Goal: Task Accomplishment & Management: Manage account settings

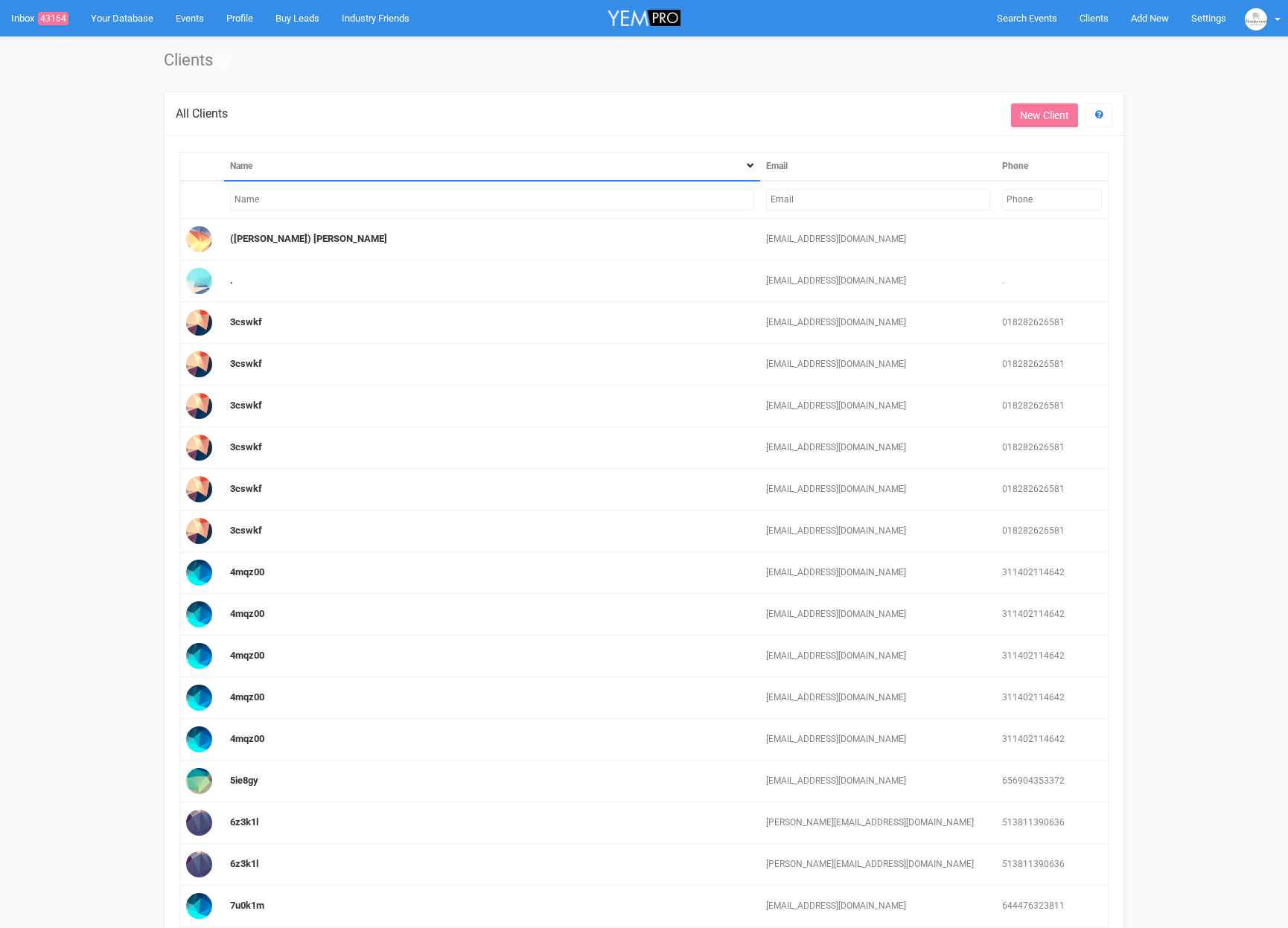
click at [912, 201] on input "text" at bounding box center [878, 199] width 224 height 21
paste input "julietcarasig@icloud.com"
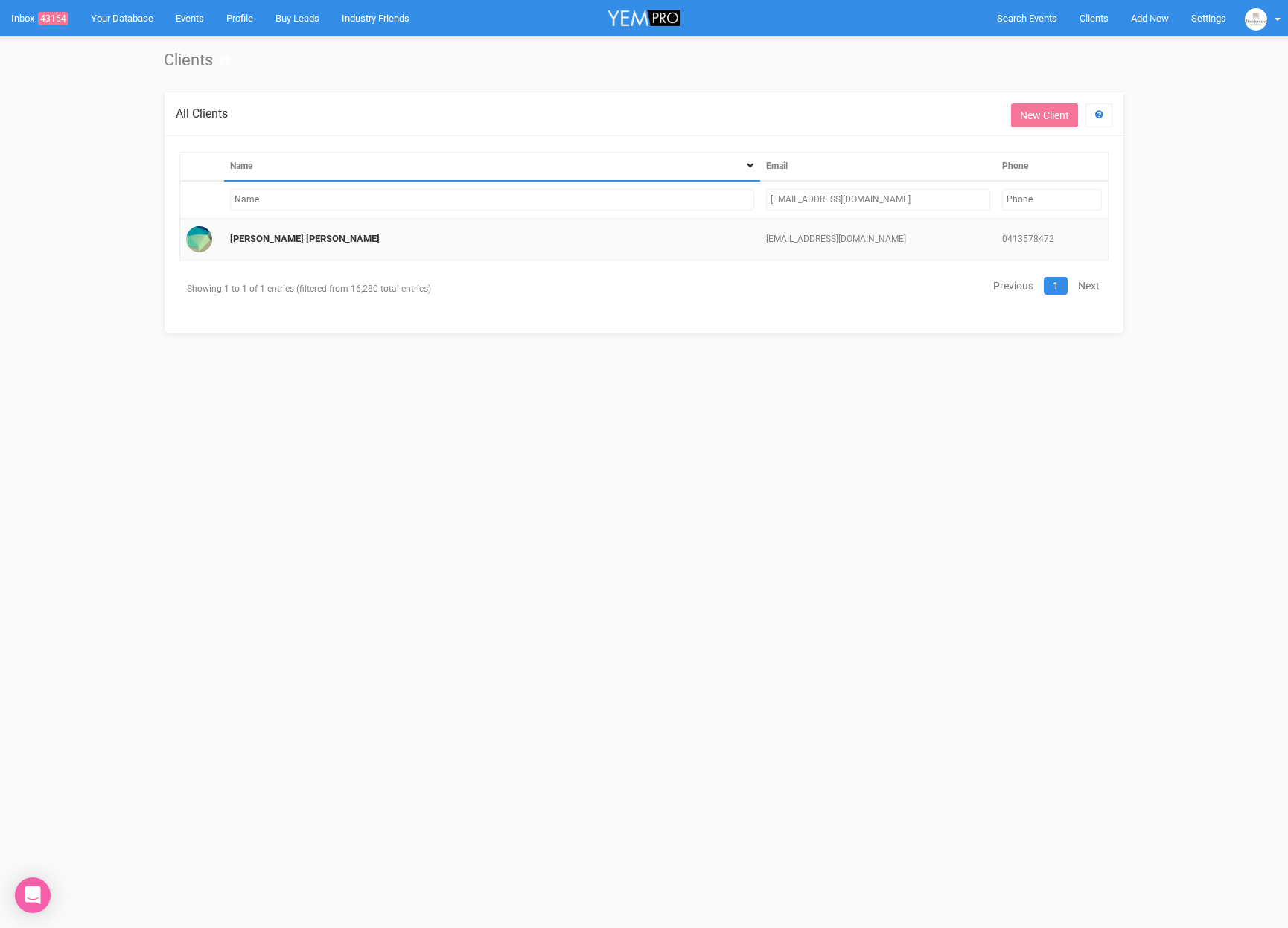
type input "julietcarasig@icloud.com"
click at [245, 240] on link "Mary Juliet Carasig" at bounding box center [304, 238] width 150 height 12
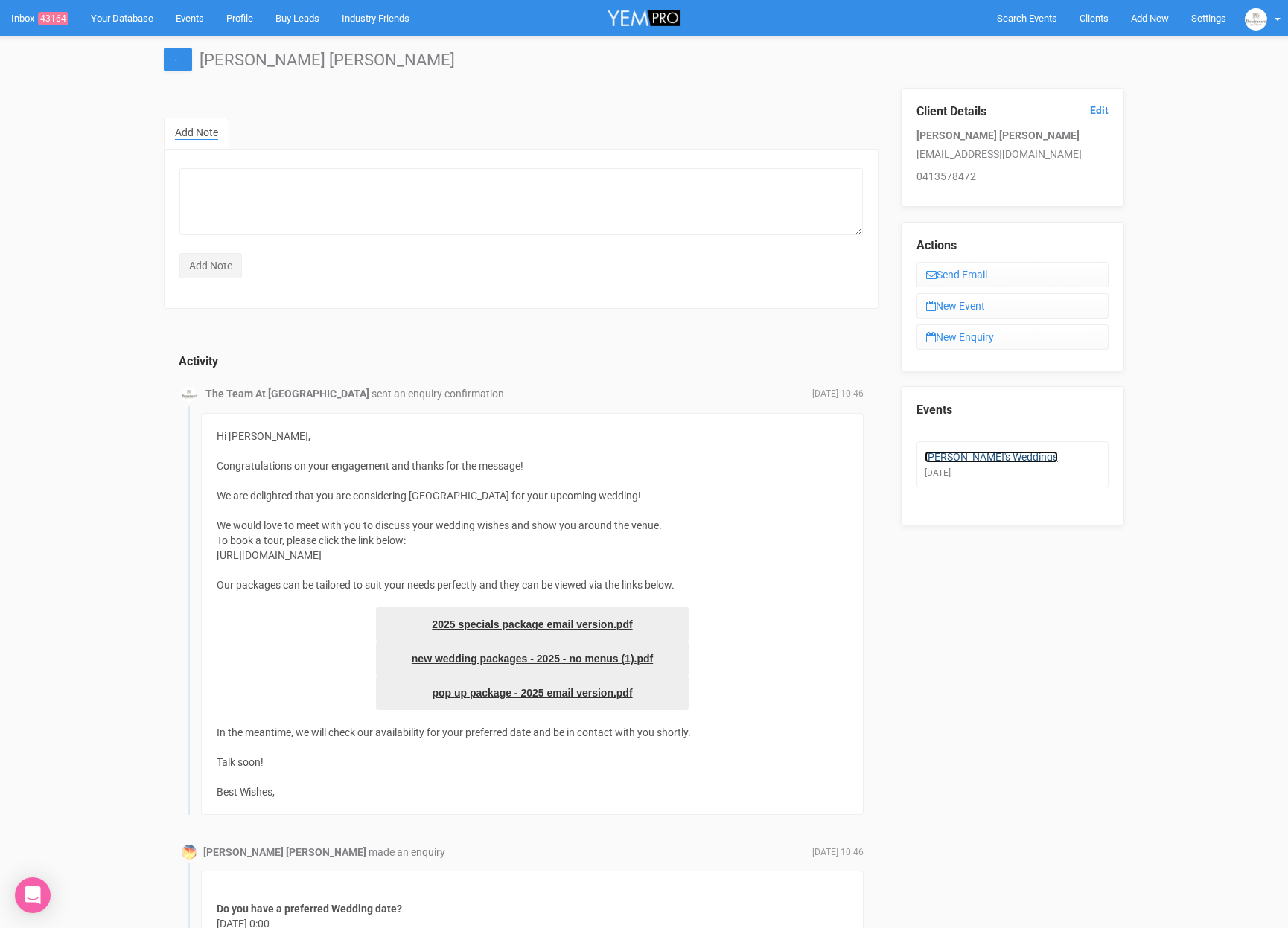
click at [971, 462] on link "Mary's Weddings" at bounding box center [991, 456] width 133 height 12
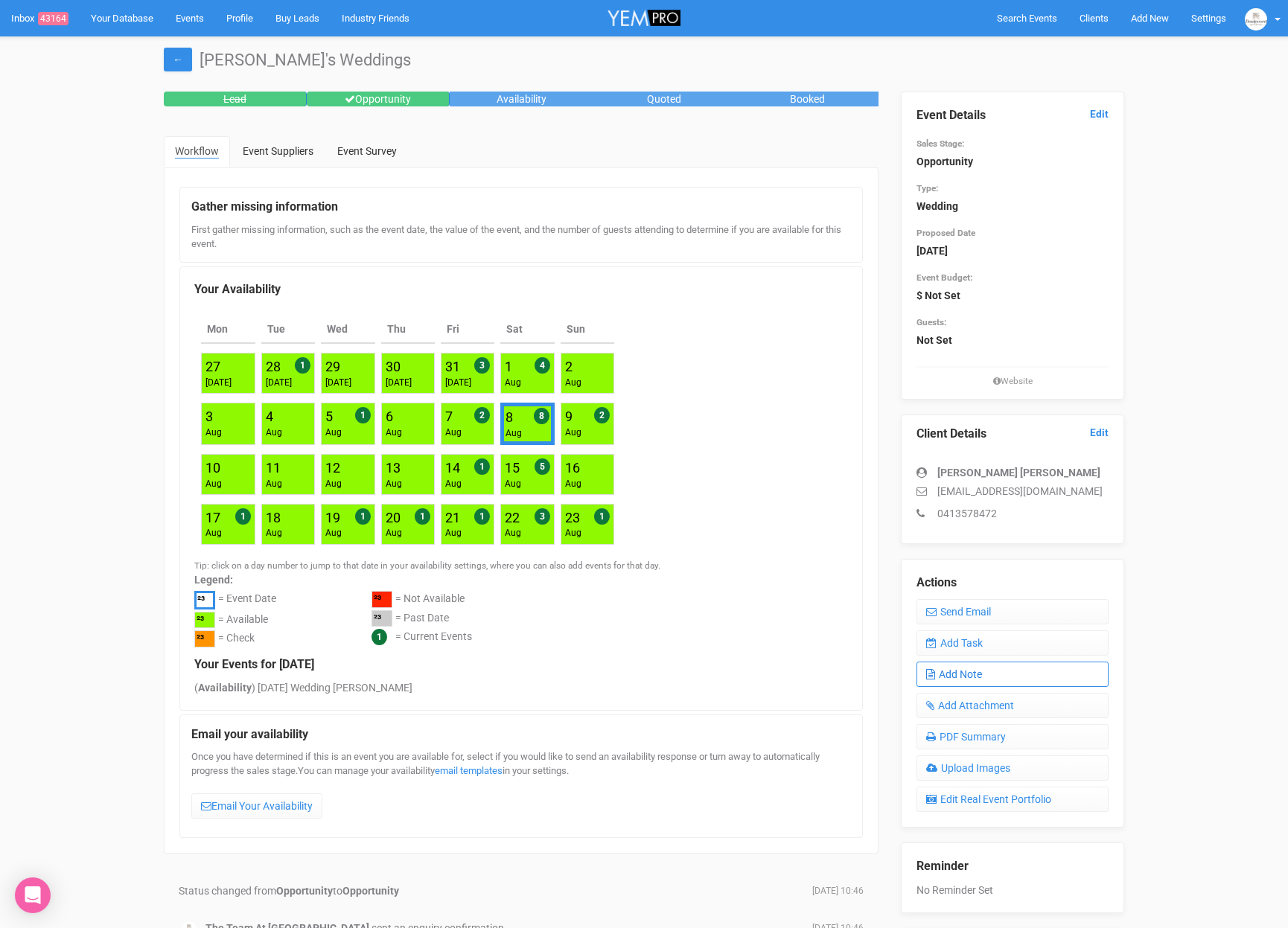
click at [979, 675] on link "Add Note" at bounding box center [1012, 675] width 192 height 26
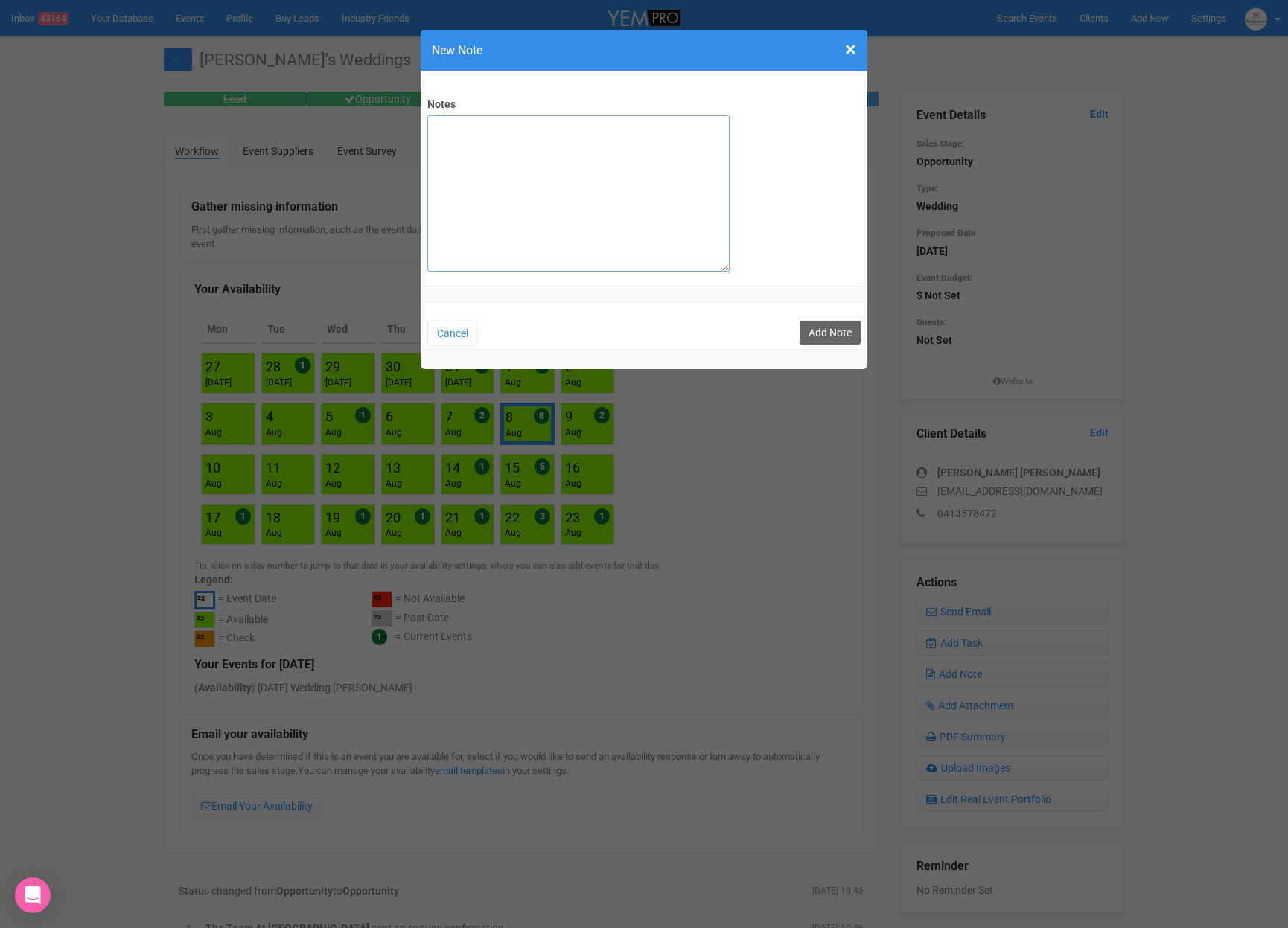
click at [572, 230] on textarea "Notes" at bounding box center [578, 193] width 302 height 156
type textarea "Virtual SITE 9/8"
click at [820, 339] on button "Add Note" at bounding box center [830, 332] width 61 height 24
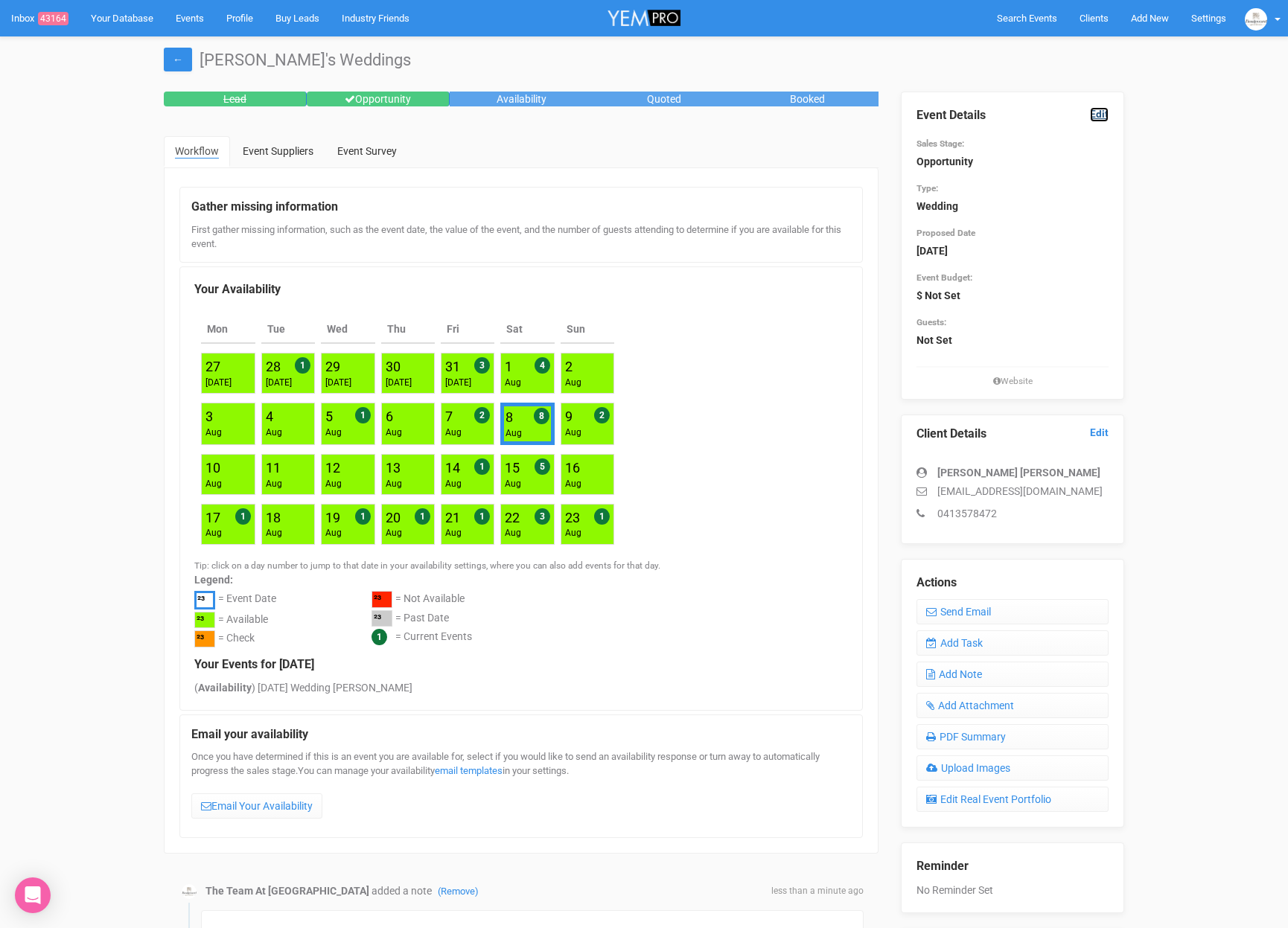
click at [1104, 113] on link "Edit" at bounding box center [1098, 114] width 19 height 14
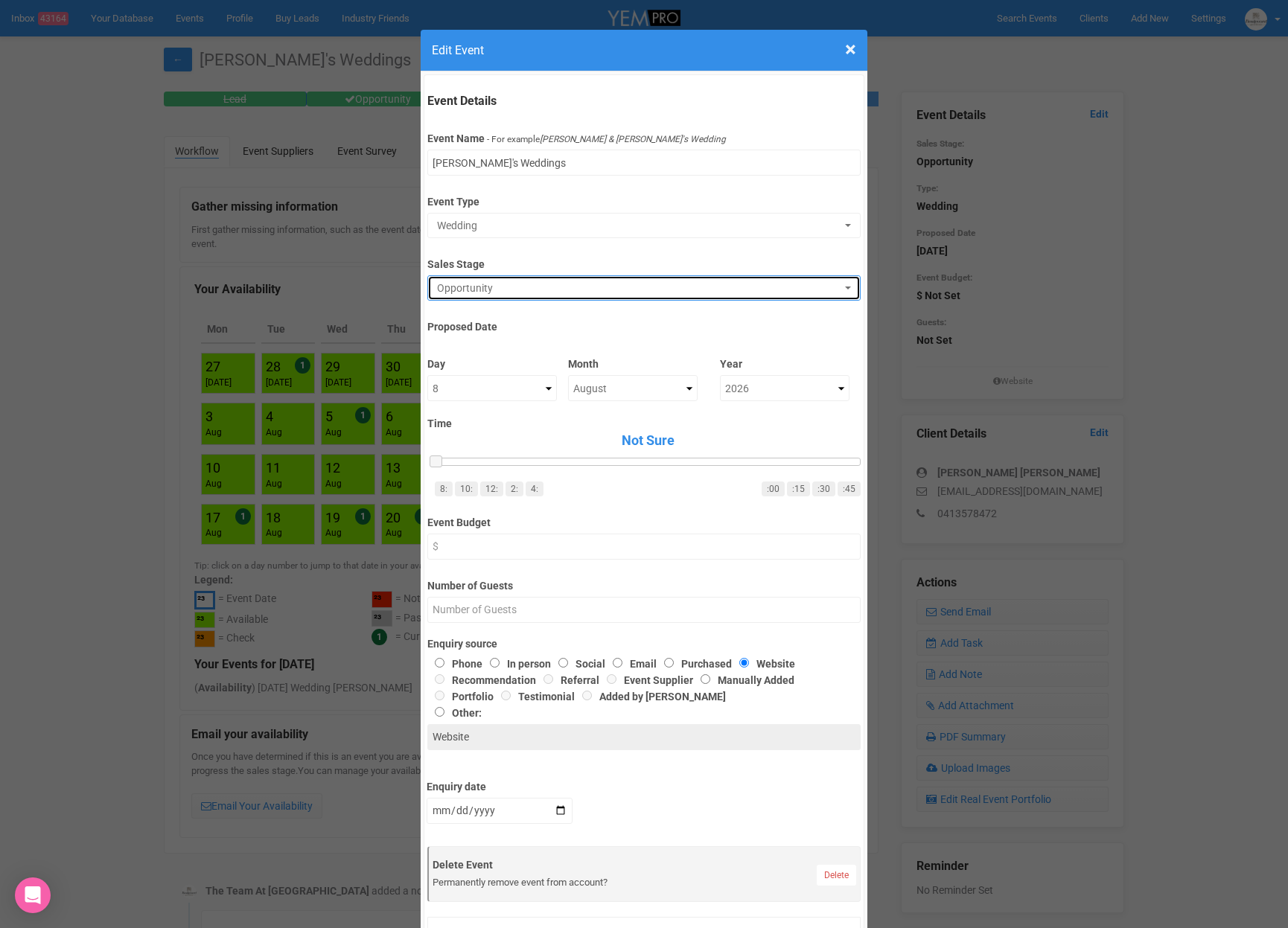
click at [481, 288] on span "Opportunity" at bounding box center [638, 288] width 403 height 15
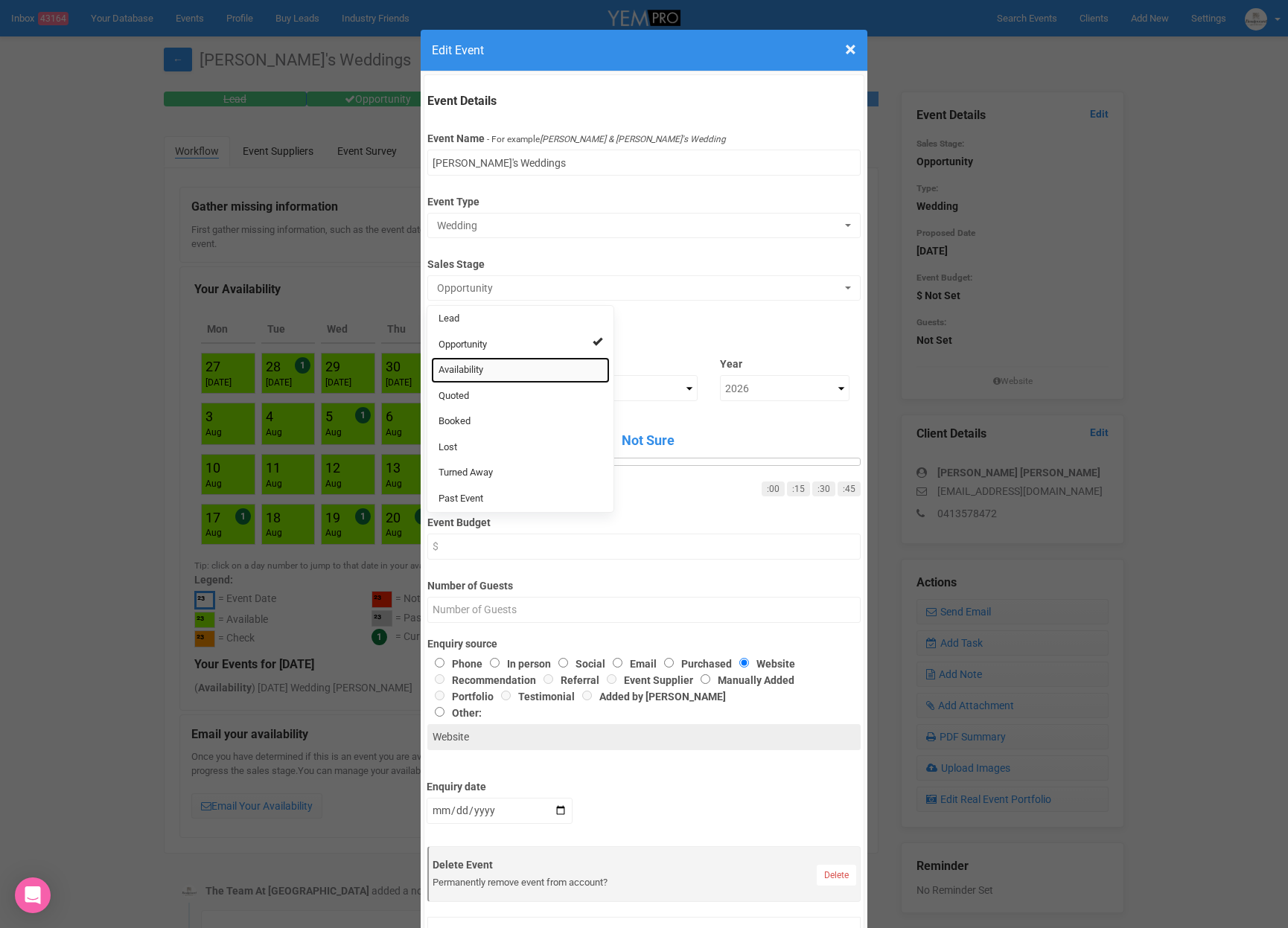
click at [483, 374] on span "Availability" at bounding box center [461, 370] width 44 height 14
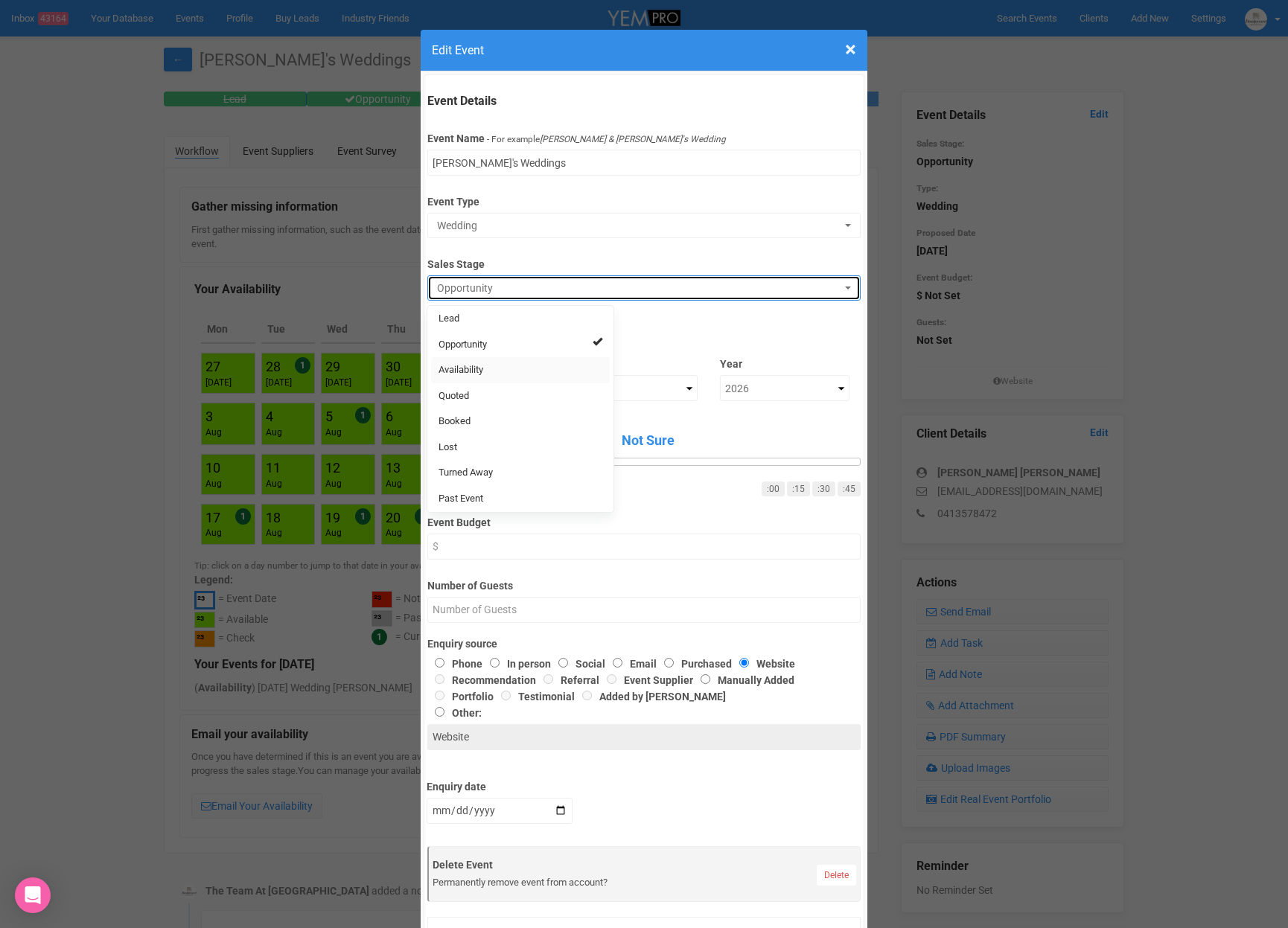
select select "8"
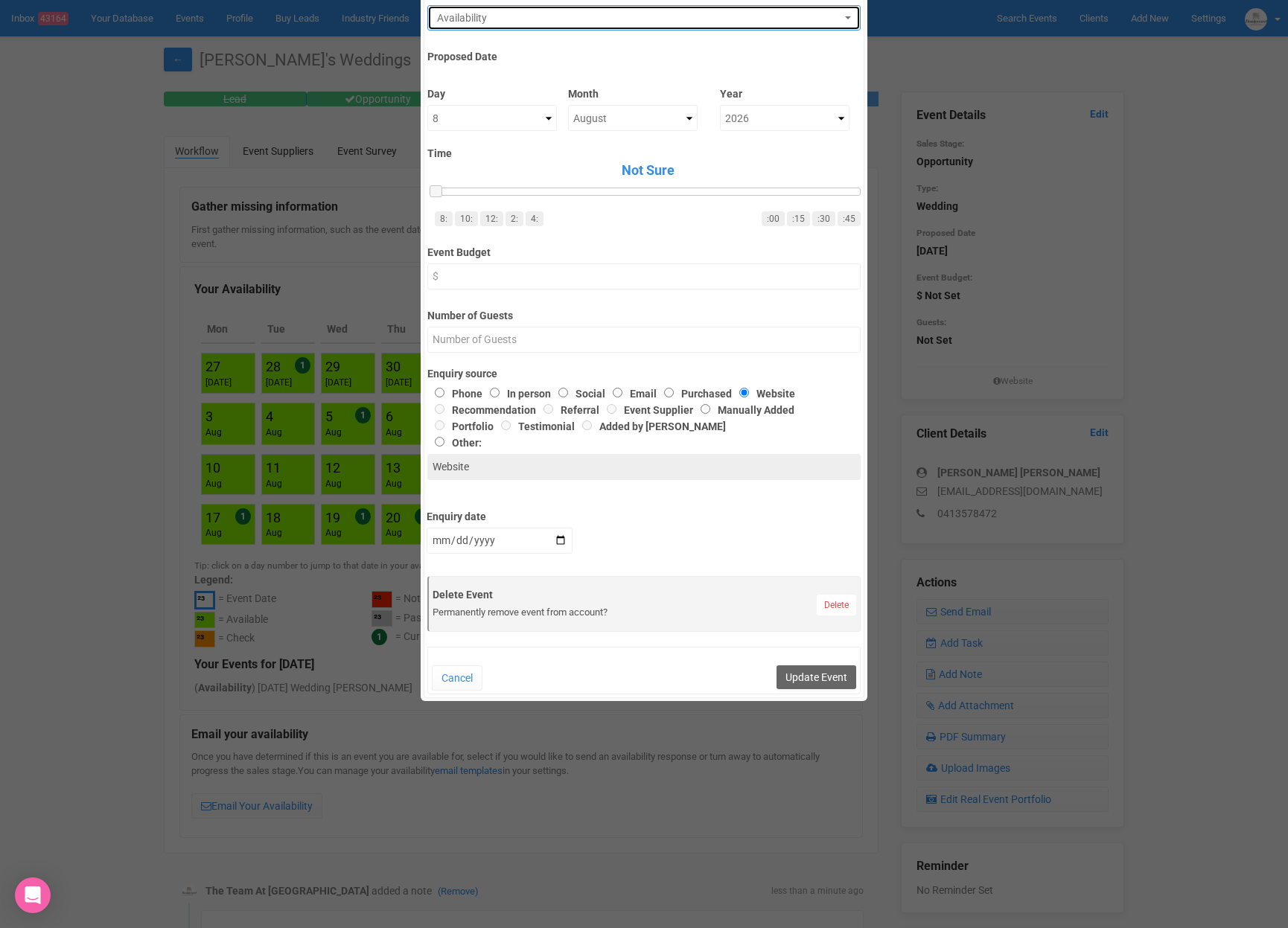
scroll to position [306, 0]
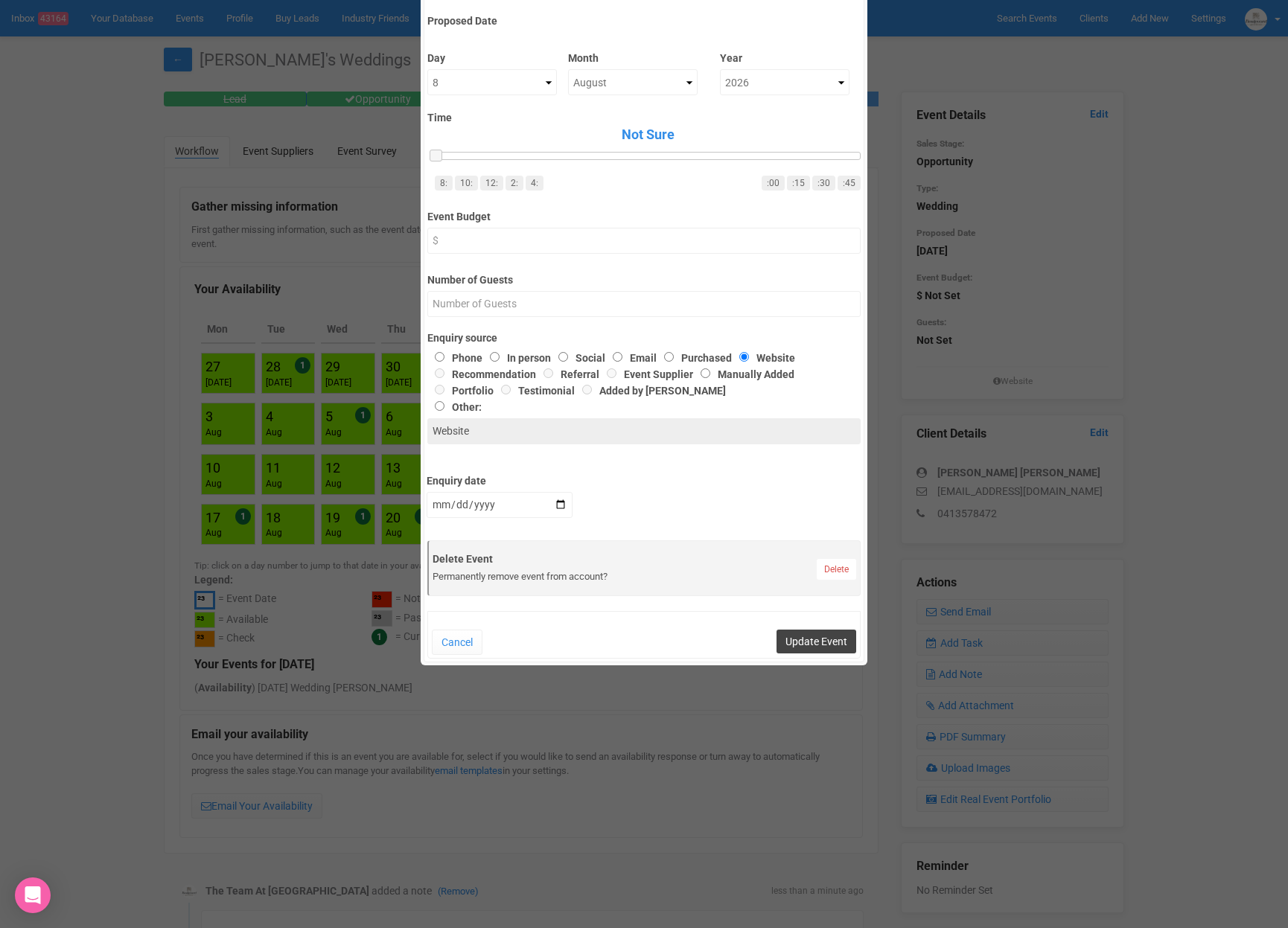
click at [821, 638] on button "Update Event" at bounding box center [816, 641] width 80 height 24
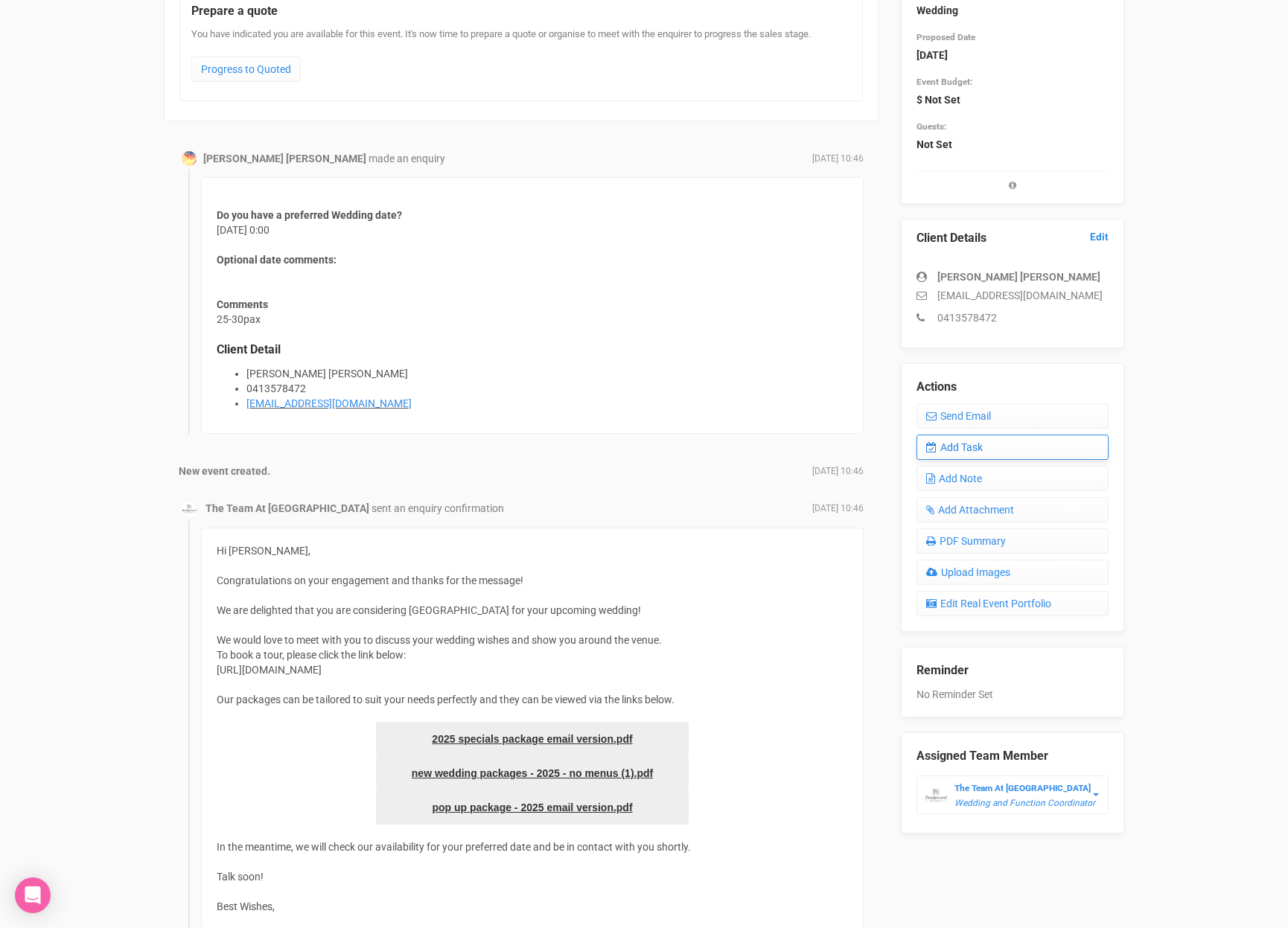
scroll to position [195, 0]
click at [976, 453] on link "Add Task" at bounding box center [1012, 448] width 192 height 26
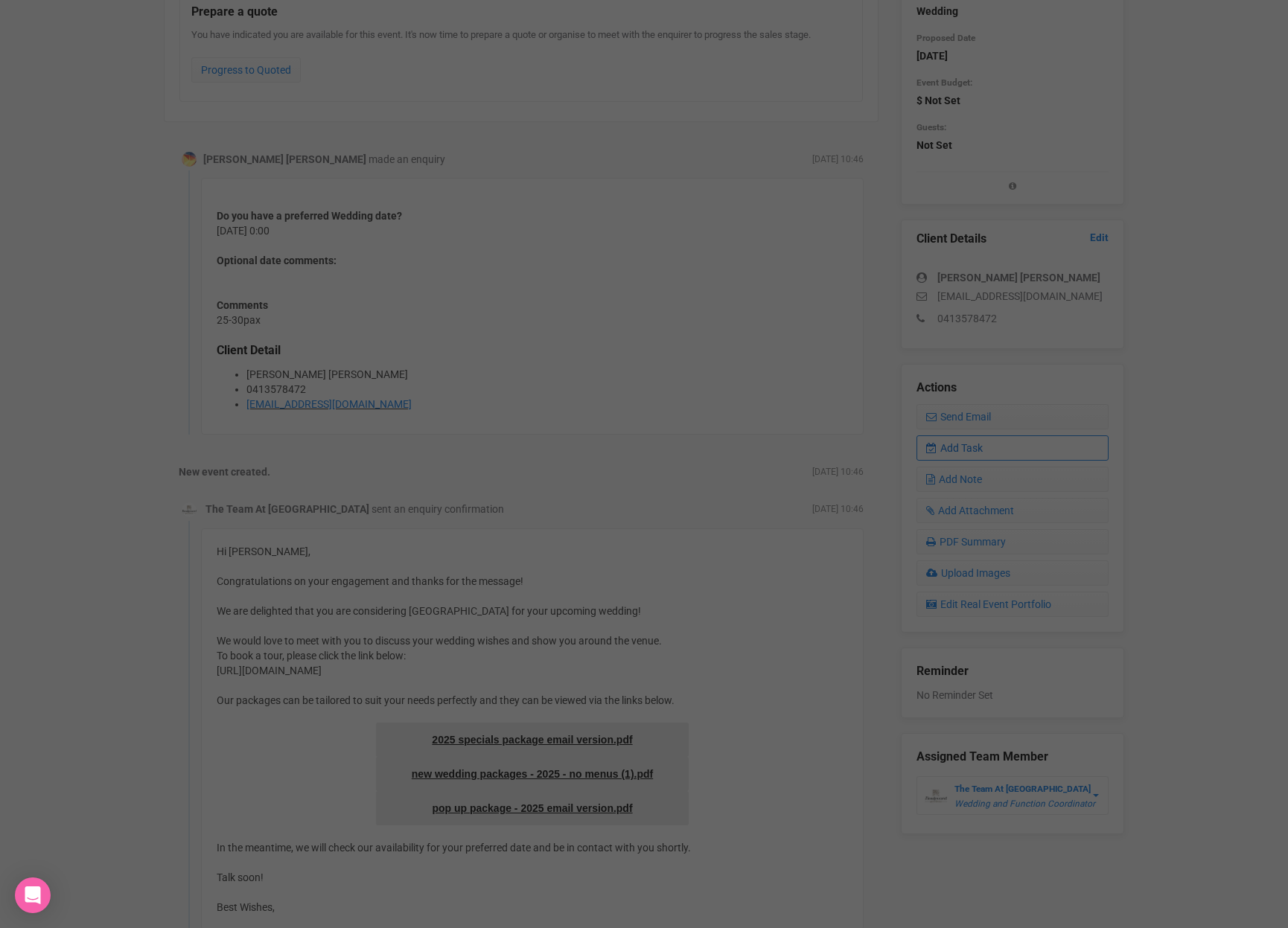
scroll to position [0, 0]
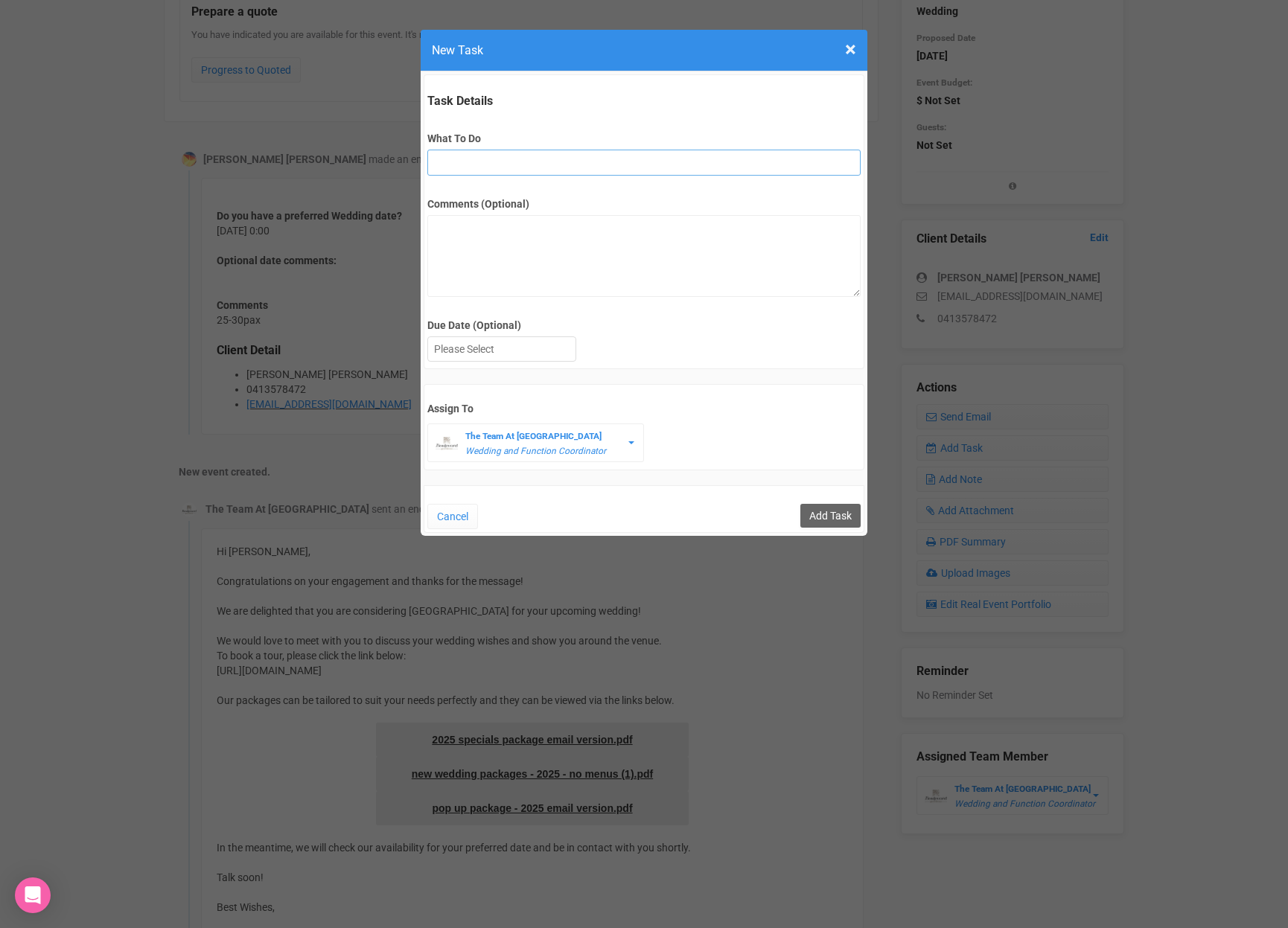
click at [582, 150] on input "What To Do" at bounding box center [644, 162] width 433 height 26
type input "FU after site"
click at [561, 347] on div at bounding box center [502, 349] width 147 height 25
click at [855, 513] on input "Add Task" at bounding box center [831, 515] width 60 height 24
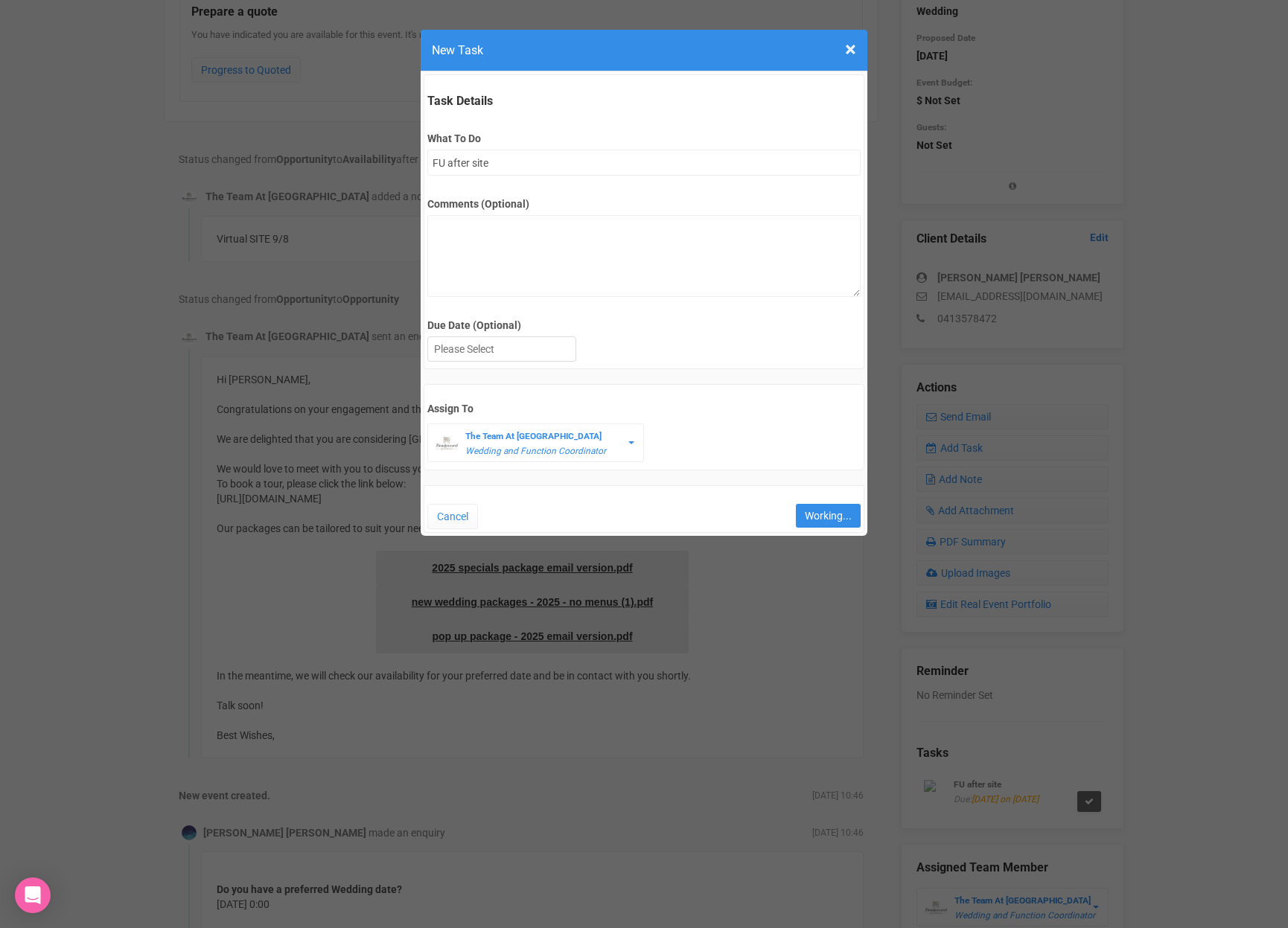
type input "Save"
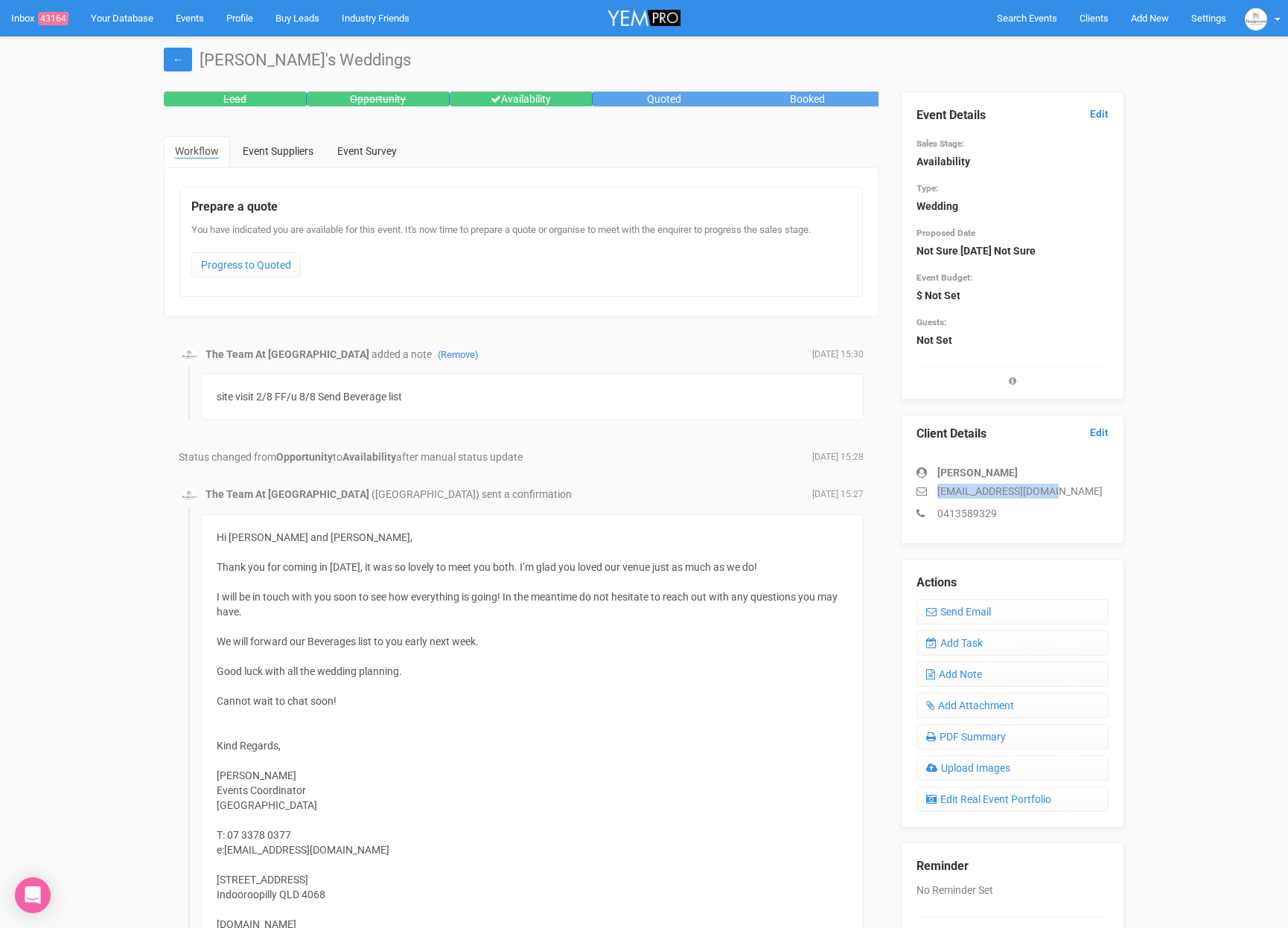
drag, startPoint x: 1069, startPoint y: 493, endPoint x: 929, endPoint y: 496, distance: 140.0
click at [930, 496] on p "rkweary2026@gmail.com" at bounding box center [1012, 491] width 192 height 15
copy p "rkweary2026@gmail.com"
click at [987, 643] on link "Add Task" at bounding box center [1012, 643] width 192 height 26
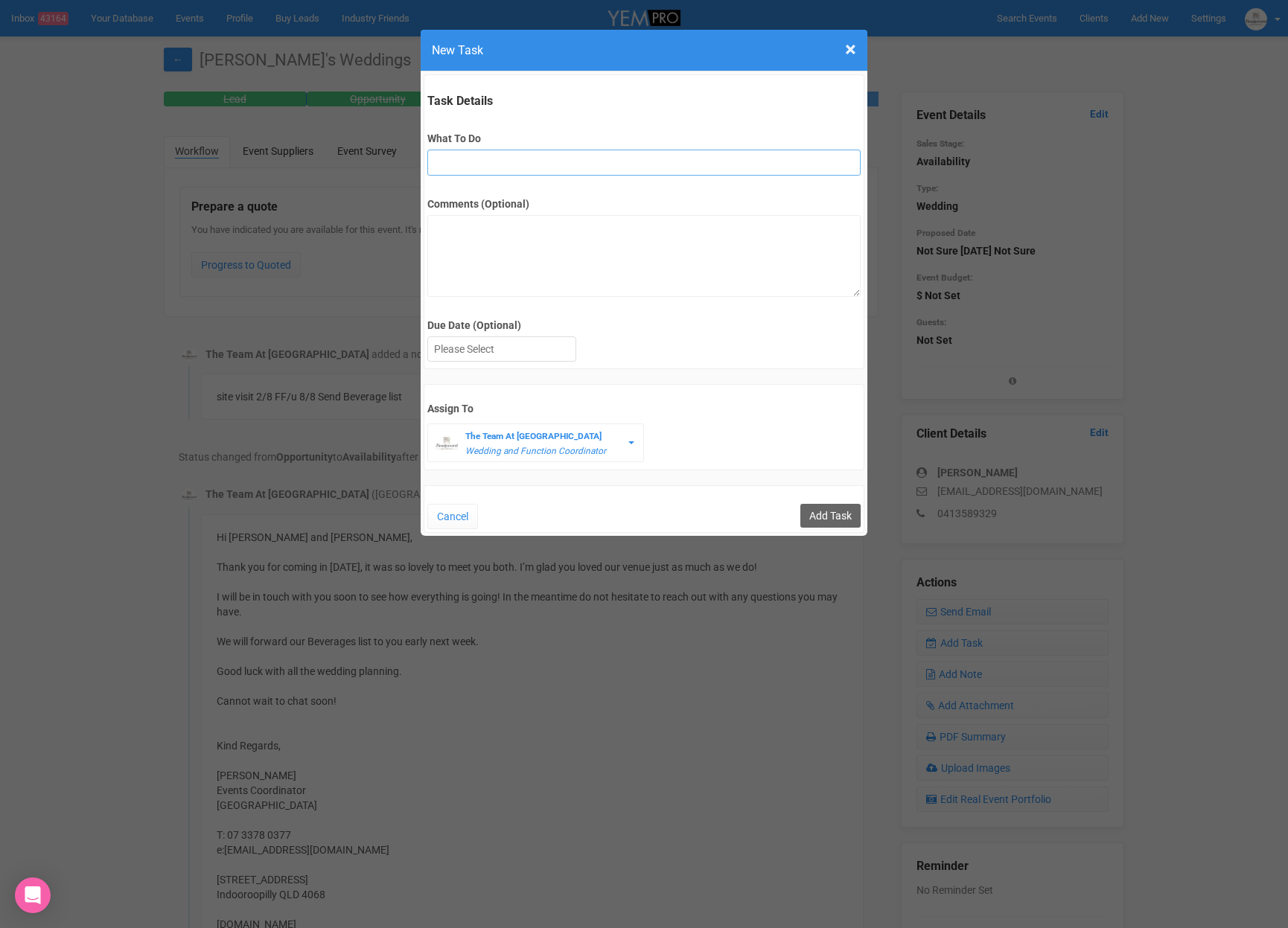
click at [582, 157] on input "What To Do" at bounding box center [644, 162] width 433 height 26
type input "INVITE (possible open day)"
click at [480, 350] on div at bounding box center [502, 349] width 147 height 25
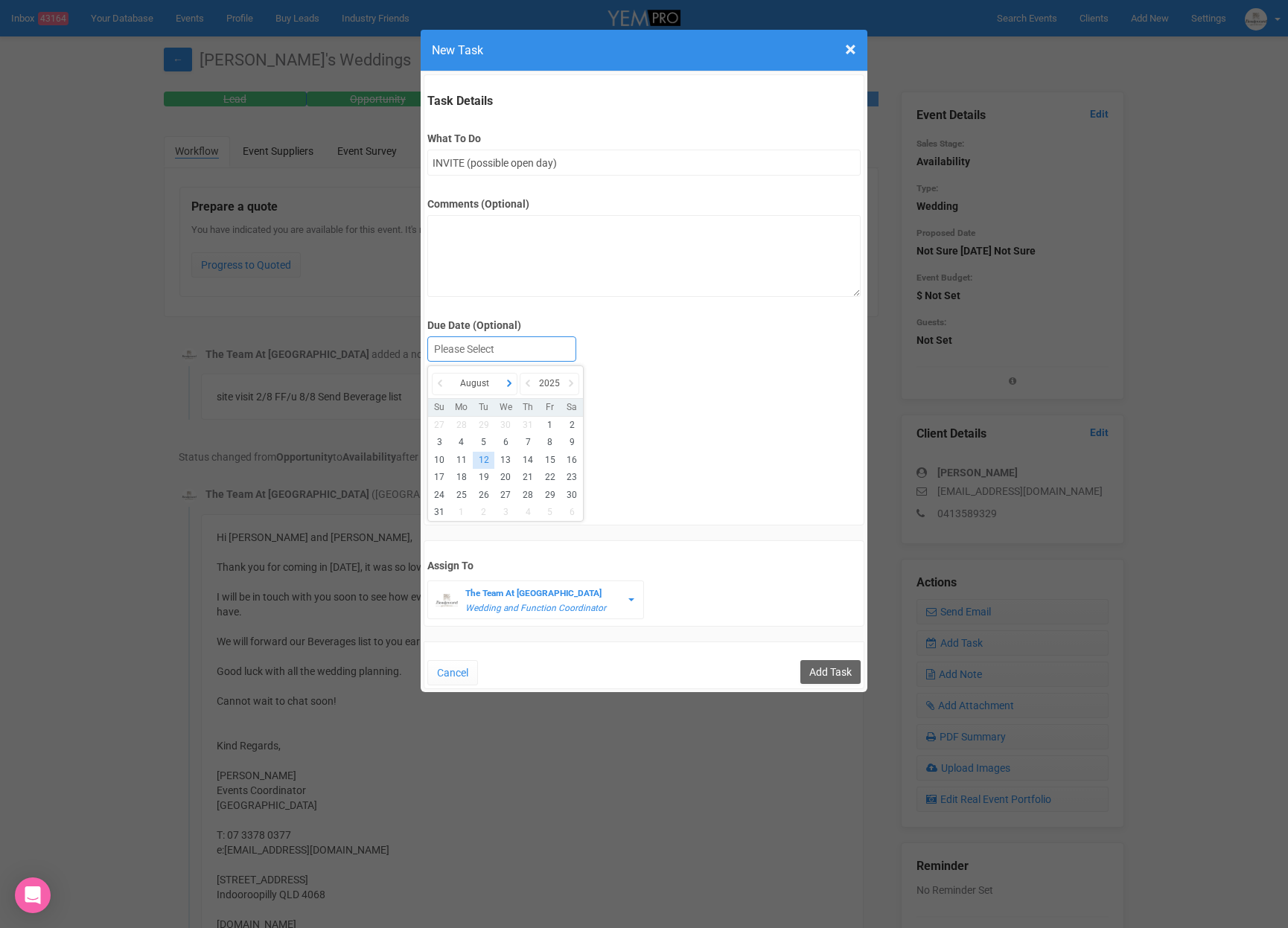
click at [503, 387] on icon at bounding box center [509, 384] width 15 height 21
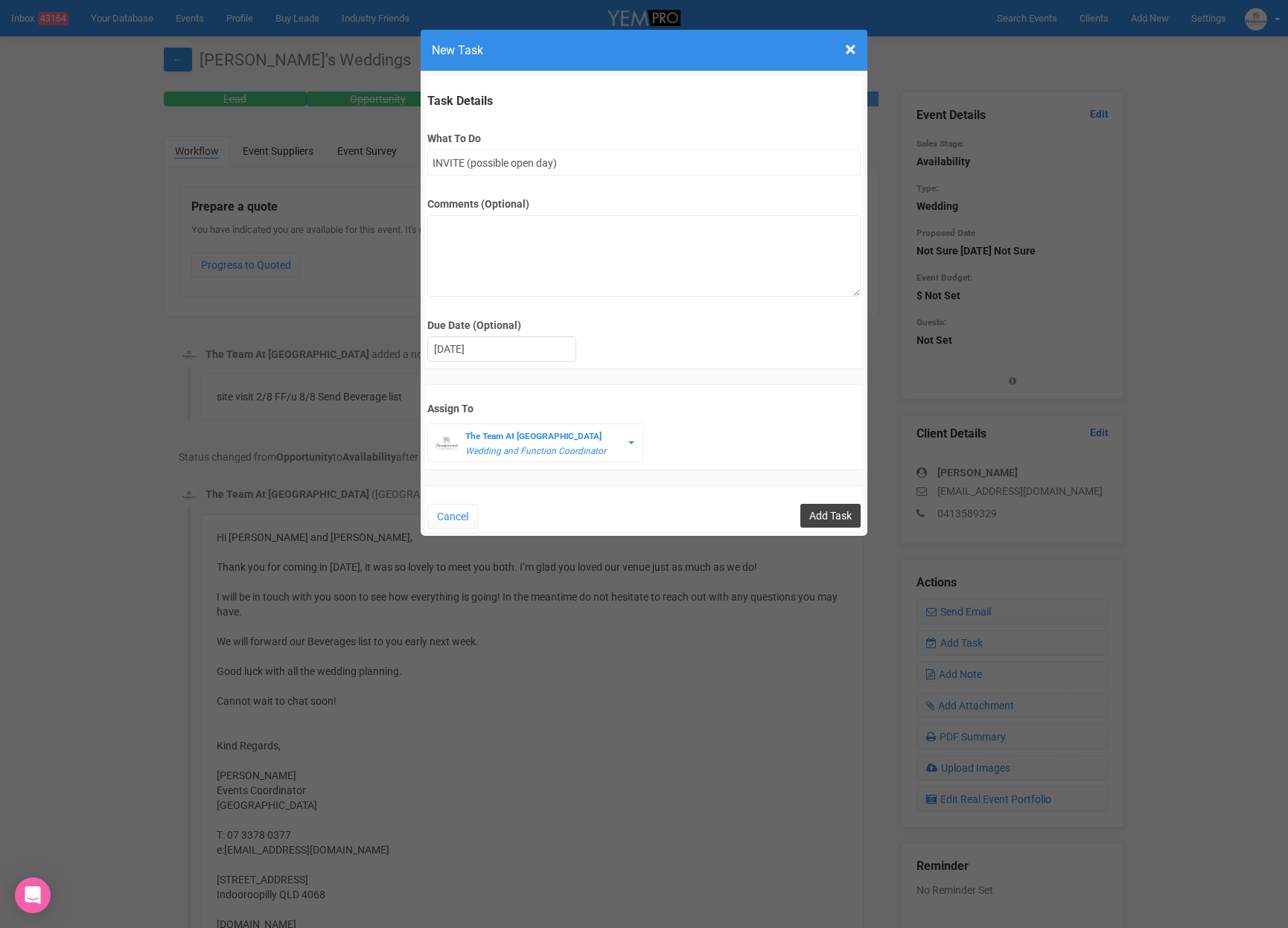
click at [806, 516] on input "Add Task" at bounding box center [831, 515] width 60 height 24
type input "Save"
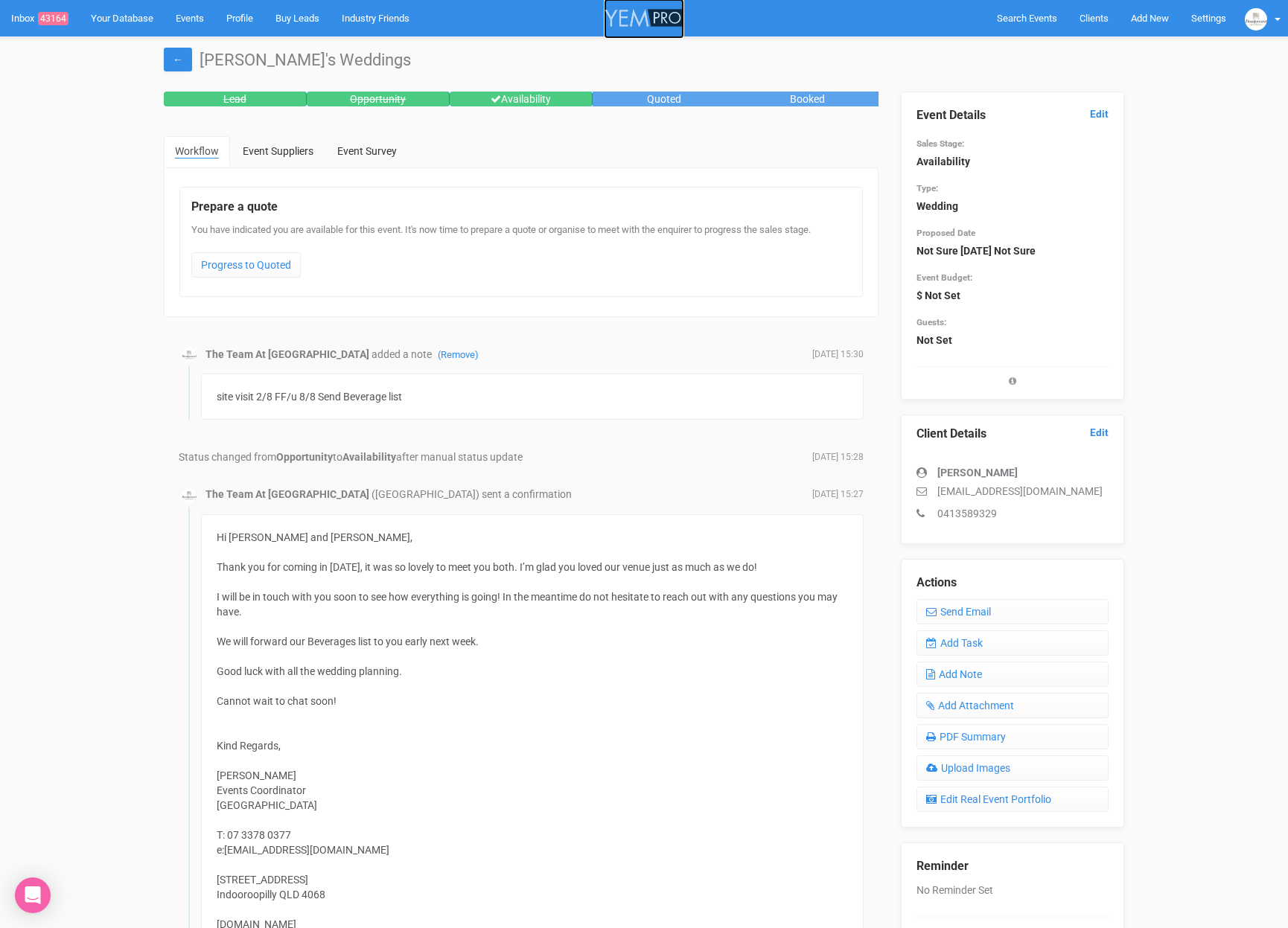
click at [667, 22] on img at bounding box center [644, 18] width 81 height 40
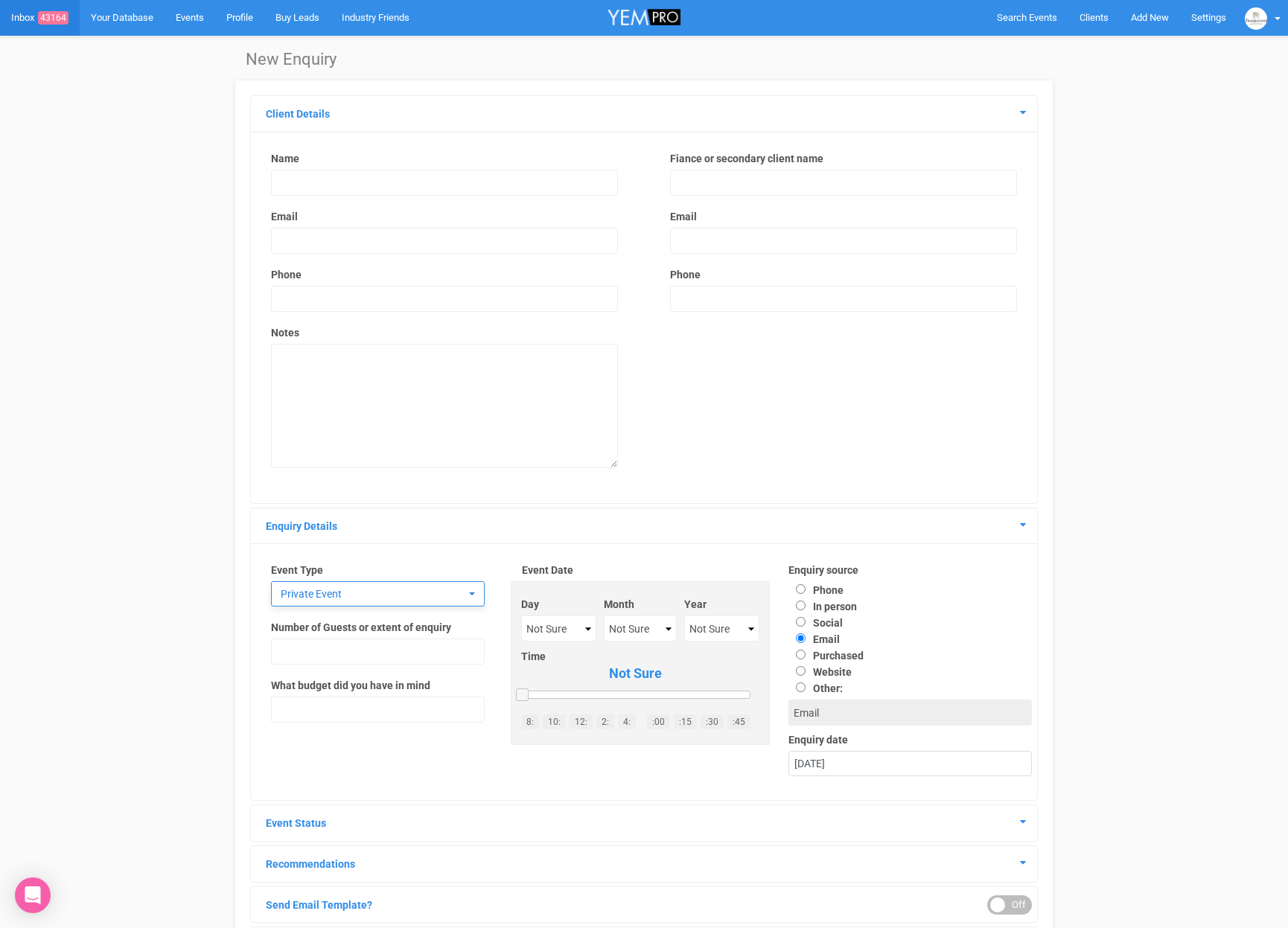
scroll to position [2, 0]
click at [800, 691] on input "Other:" at bounding box center [800, 686] width 10 height 10
radio input "true"
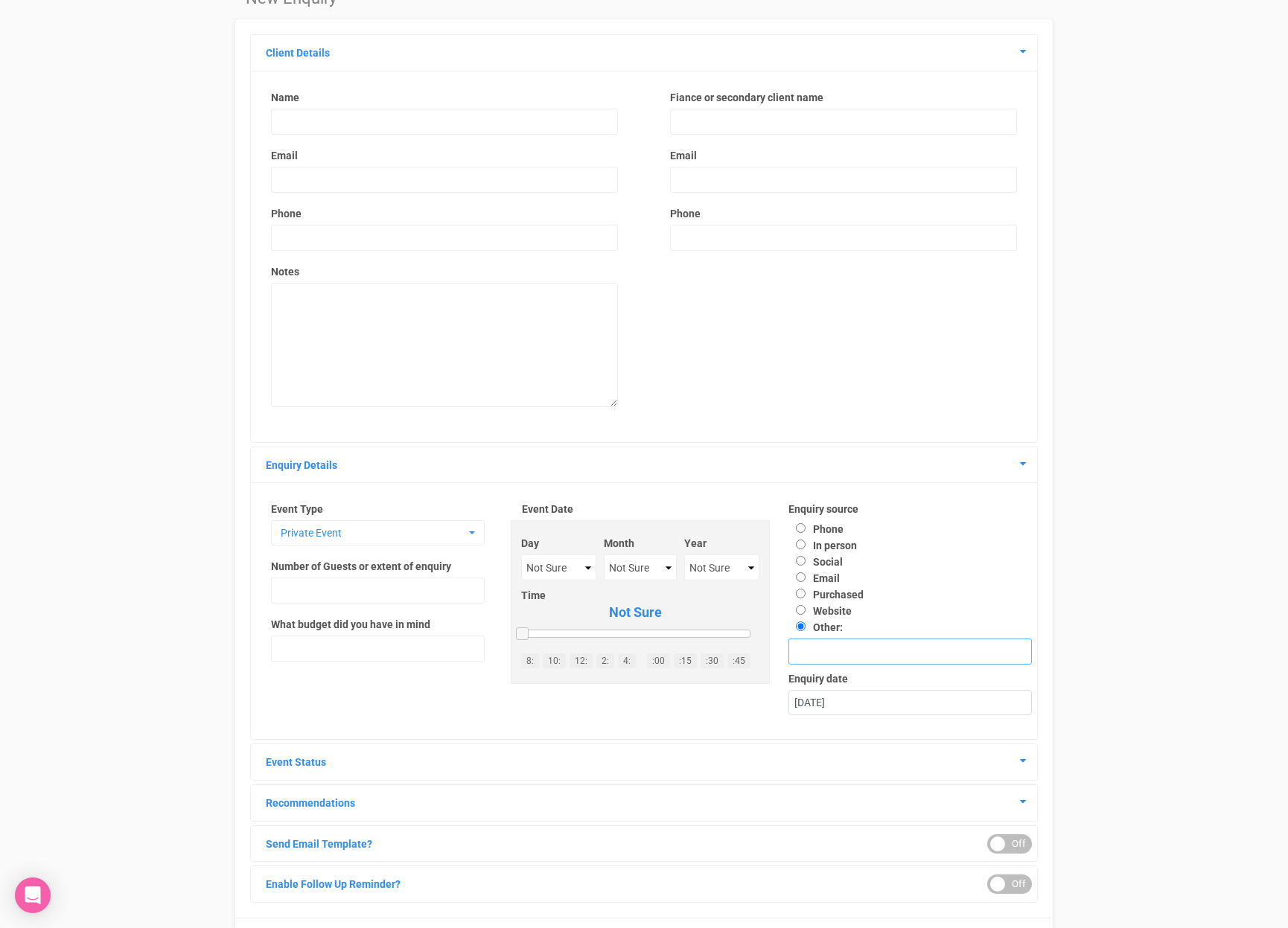
scroll to position [101, 0]
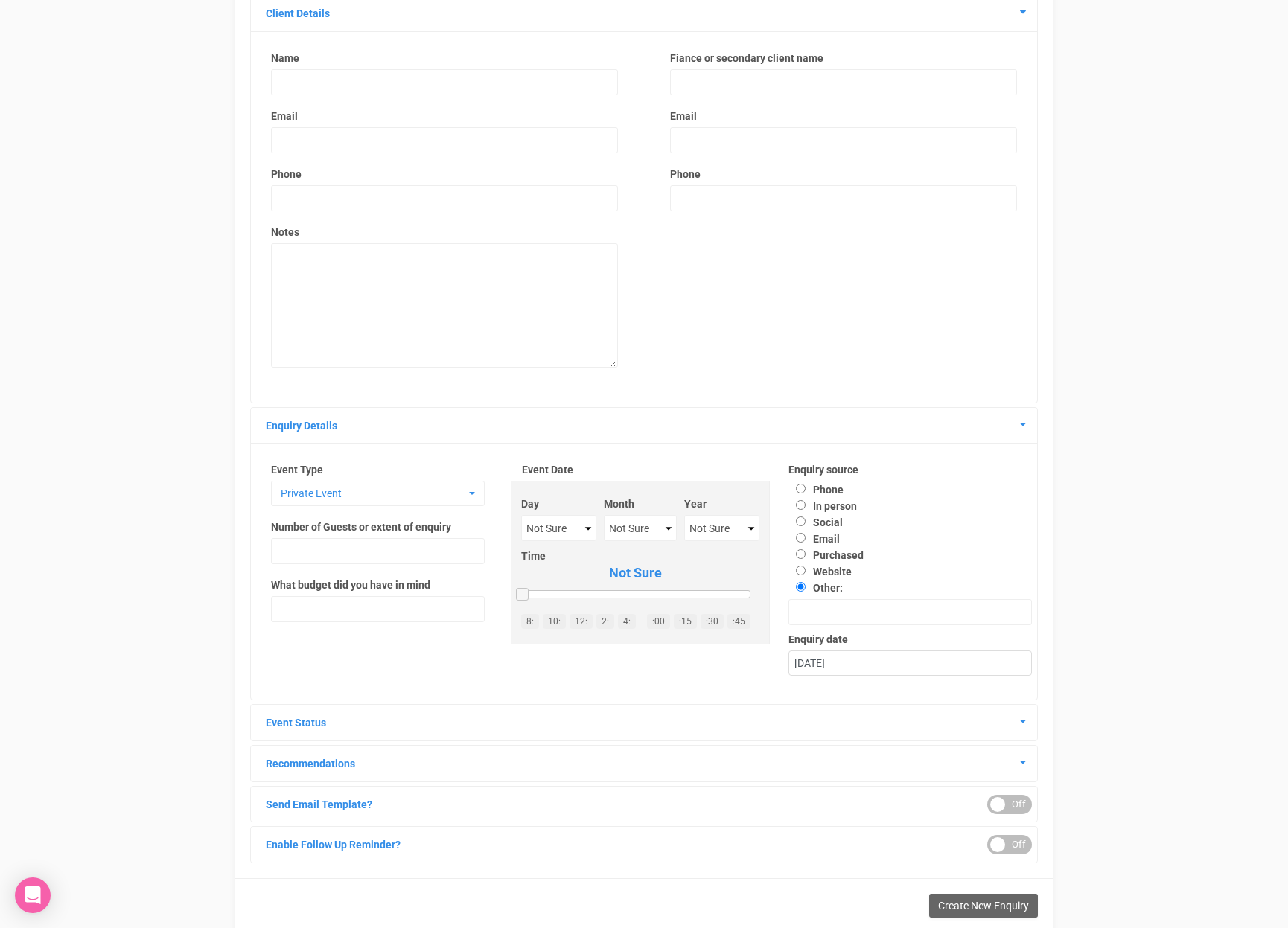
click at [1018, 726] on h4 "Event Status" at bounding box center [644, 722] width 764 height 13
click at [1019, 725] on h4 "Event Status" at bounding box center [644, 722] width 764 height 13
click at [1021, 724] on icon at bounding box center [1022, 721] width 6 height 11
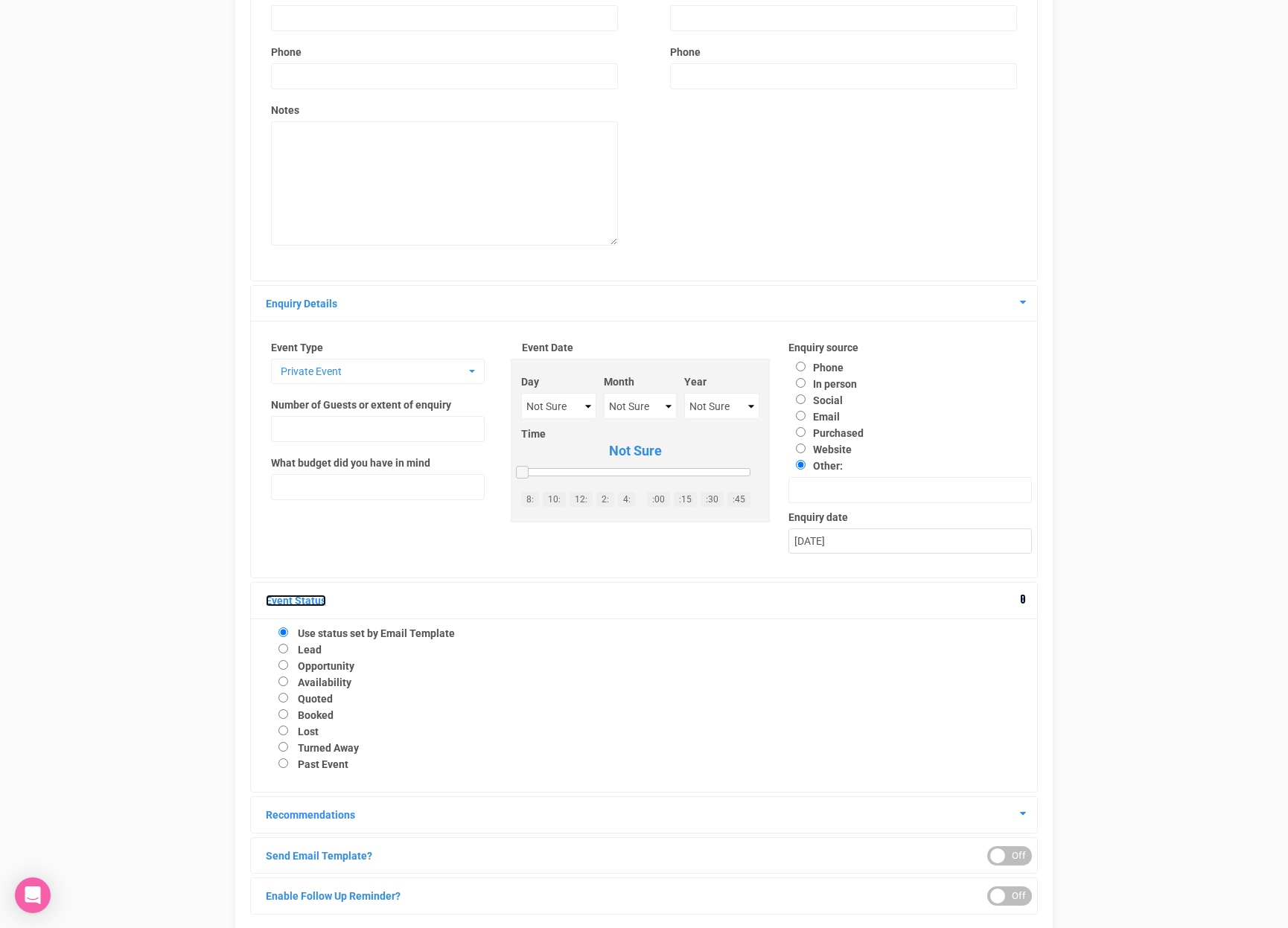
scroll to position [226, 0]
click at [1010, 901] on div "ON OFF" at bounding box center [1009, 893] width 44 height 19
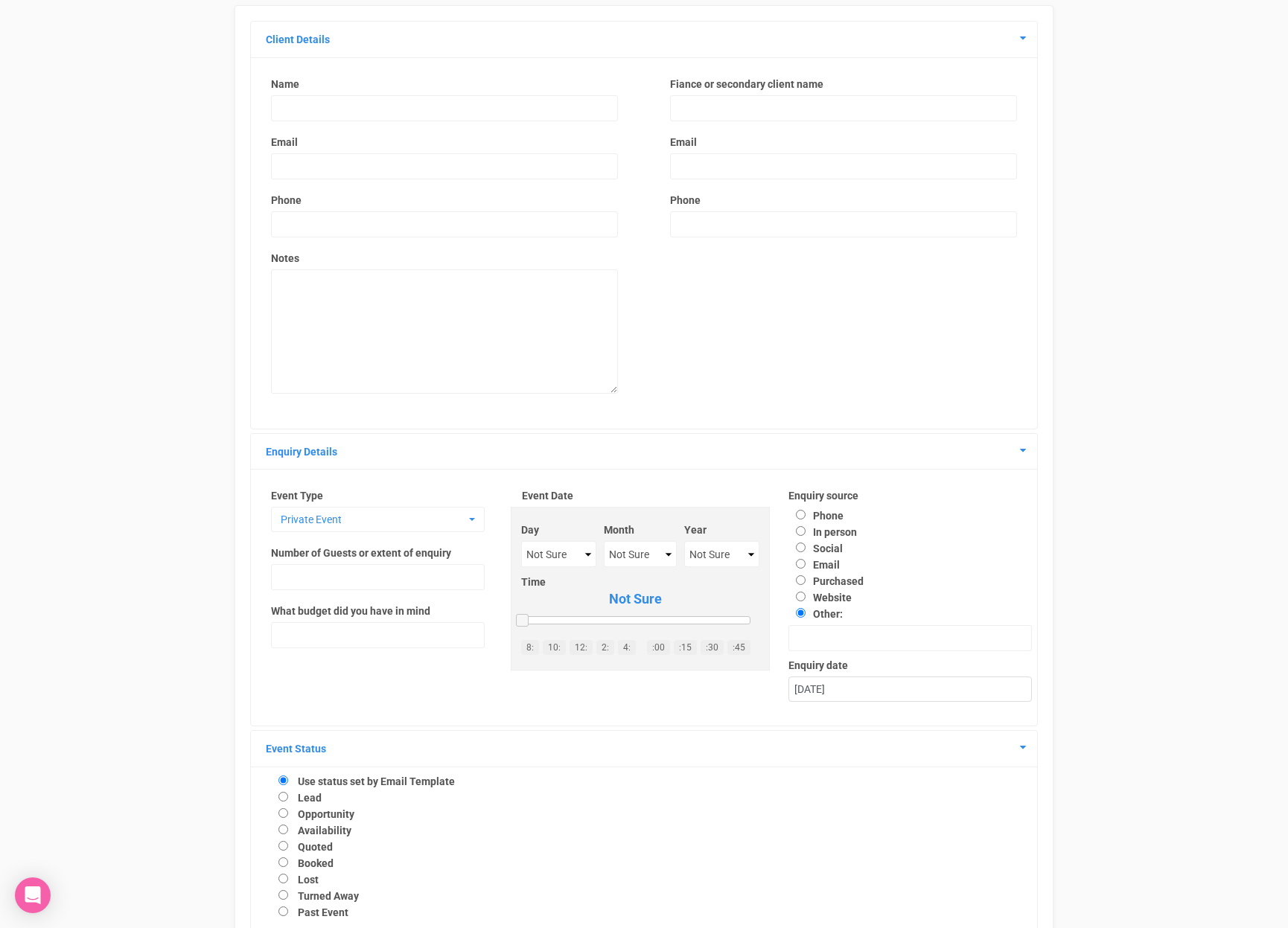
scroll to position [0, 0]
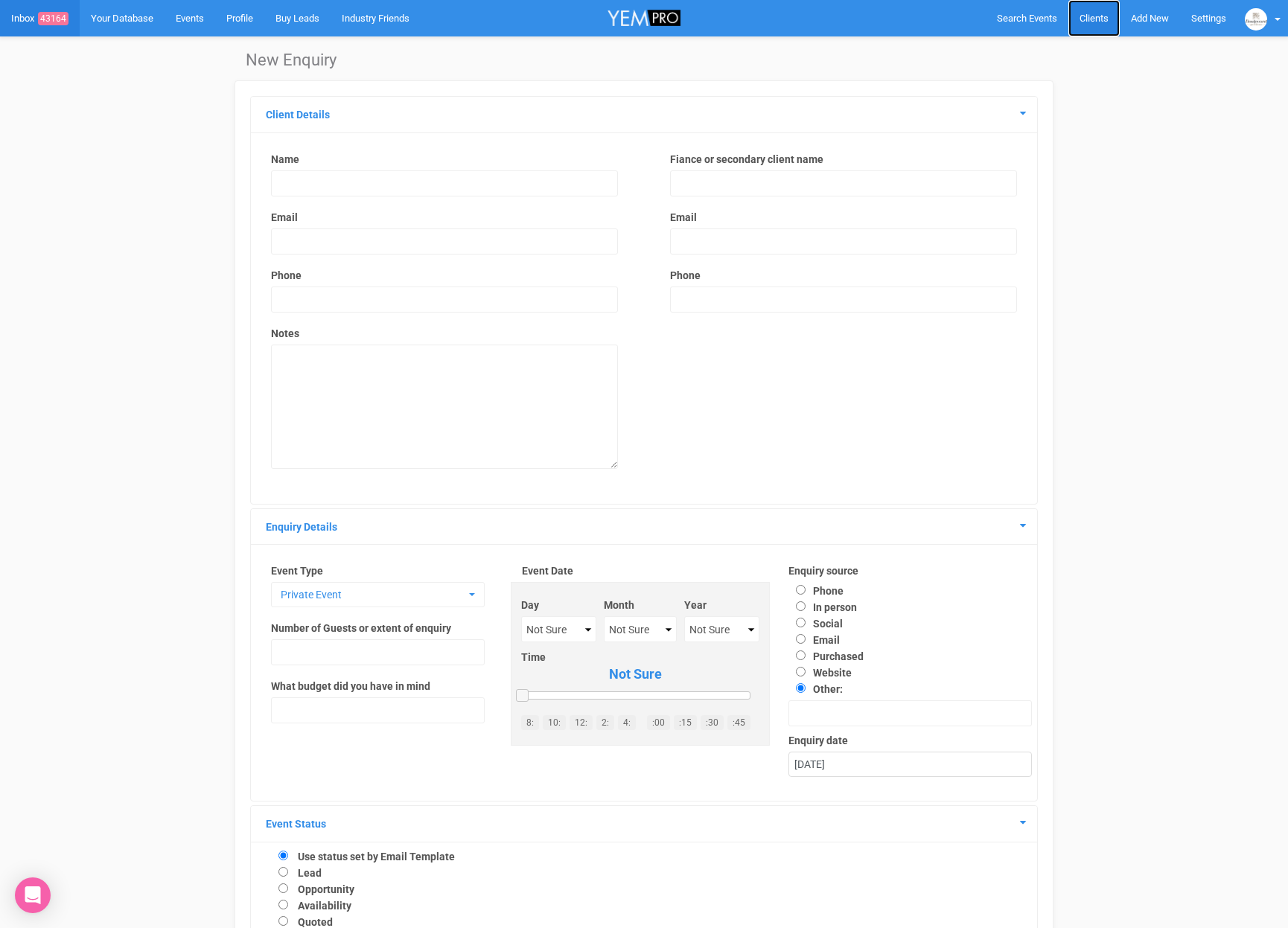
click at [1104, 23] on span "Clients" at bounding box center [1094, 18] width 29 height 12
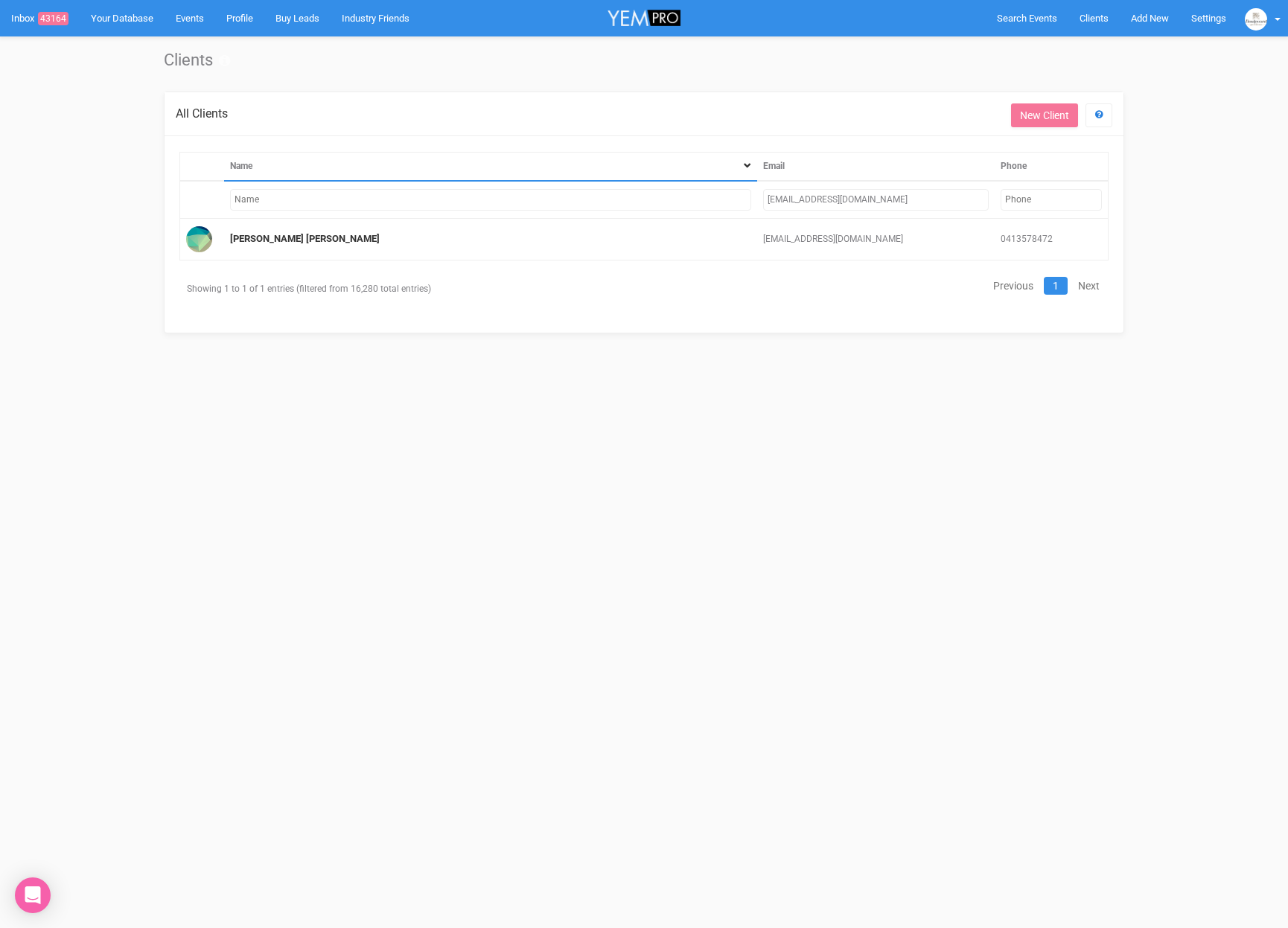
drag, startPoint x: 908, startPoint y: 203, endPoint x: 717, endPoint y: 200, distance: 191.0
click at [717, 200] on tr "[EMAIL_ADDRESS][DOMAIN_NAME]" at bounding box center [644, 199] width 928 height 38
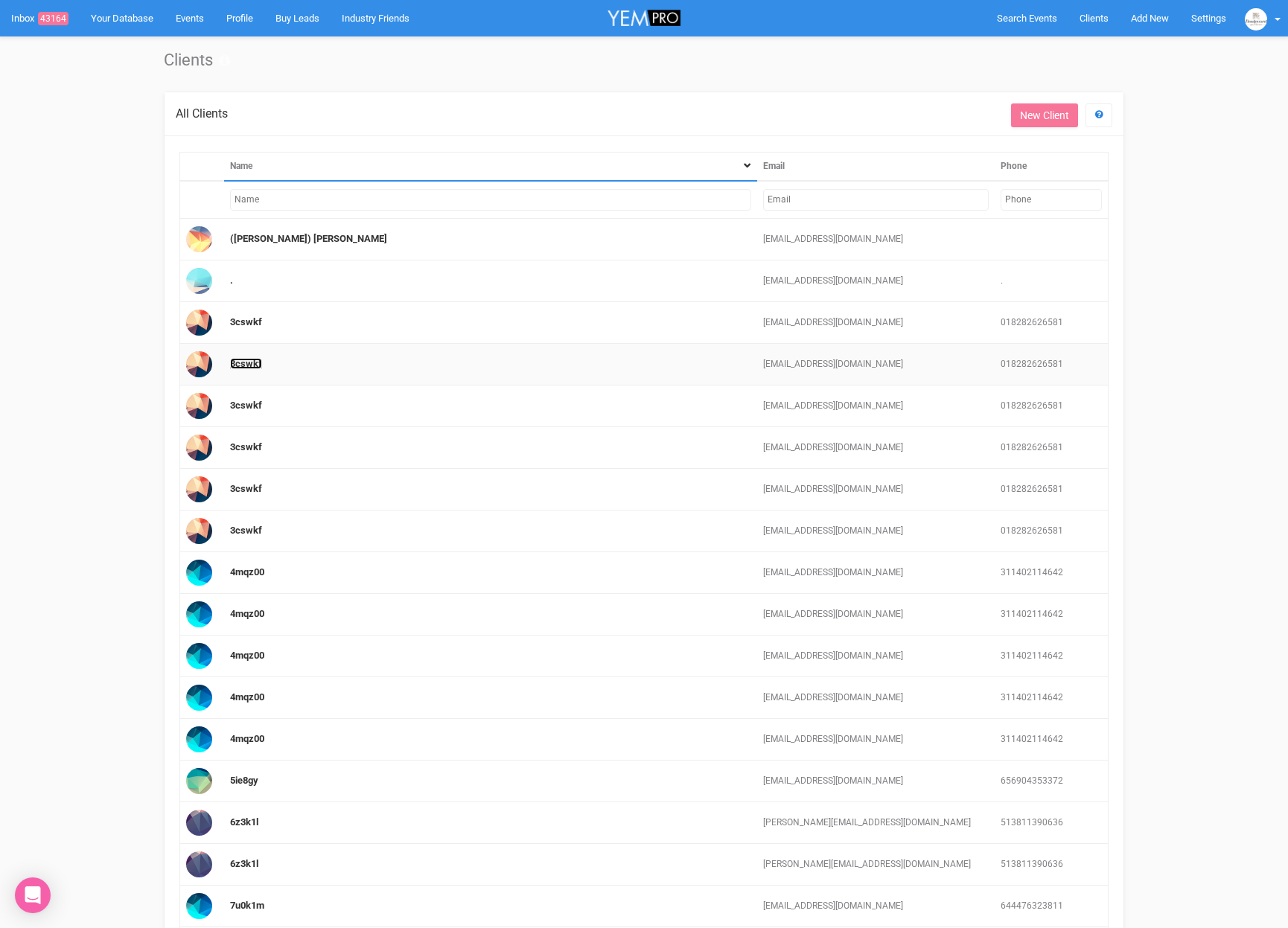
drag, startPoint x: 252, startPoint y: 364, endPoint x: 265, endPoint y: 357, distance: 14.8
click at [252, 364] on link "3cswkf" at bounding box center [246, 363] width 32 height 12
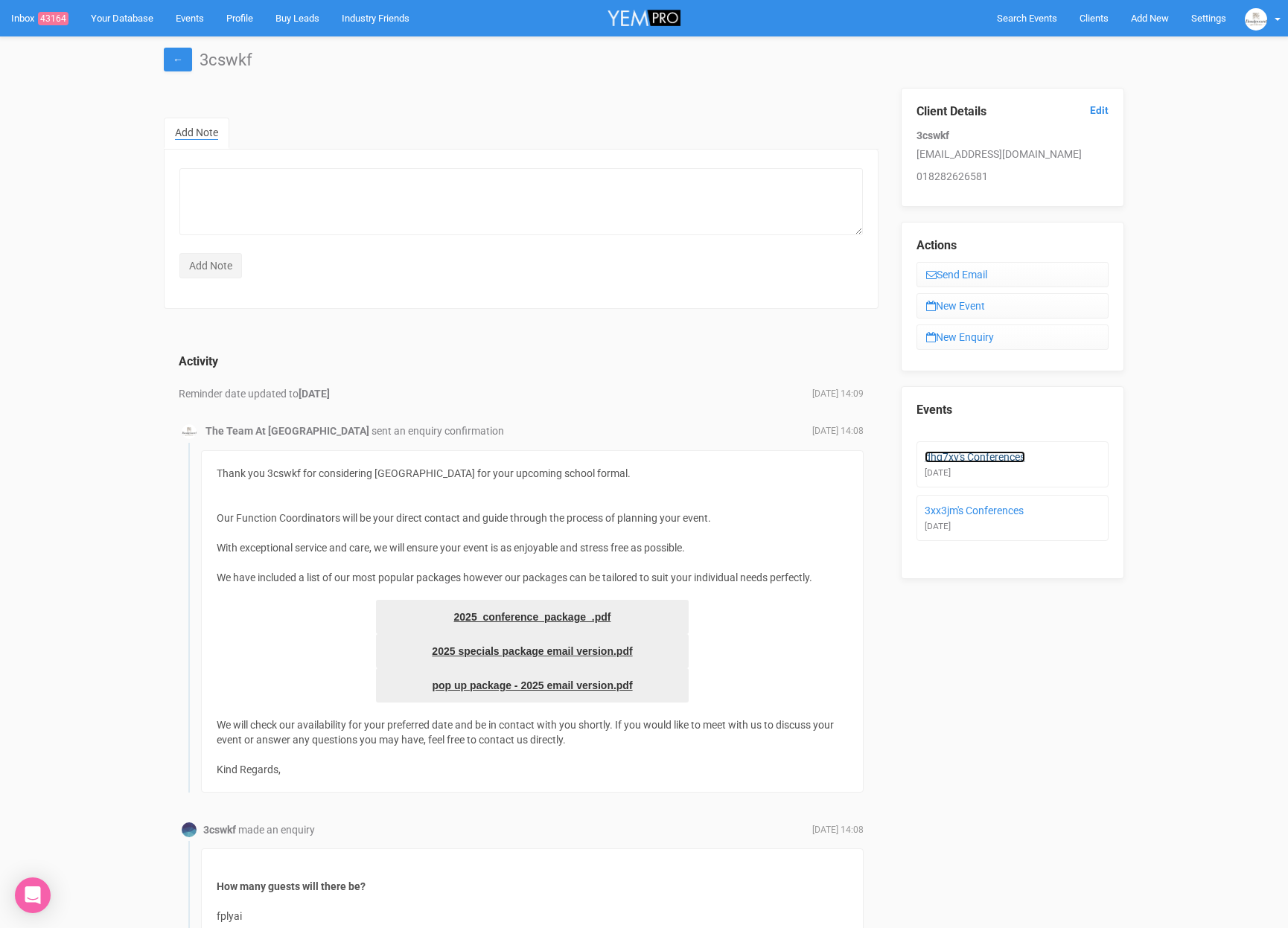
click at [972, 457] on link "dhg7xv's Conferences" at bounding box center [974, 456] width 100 height 12
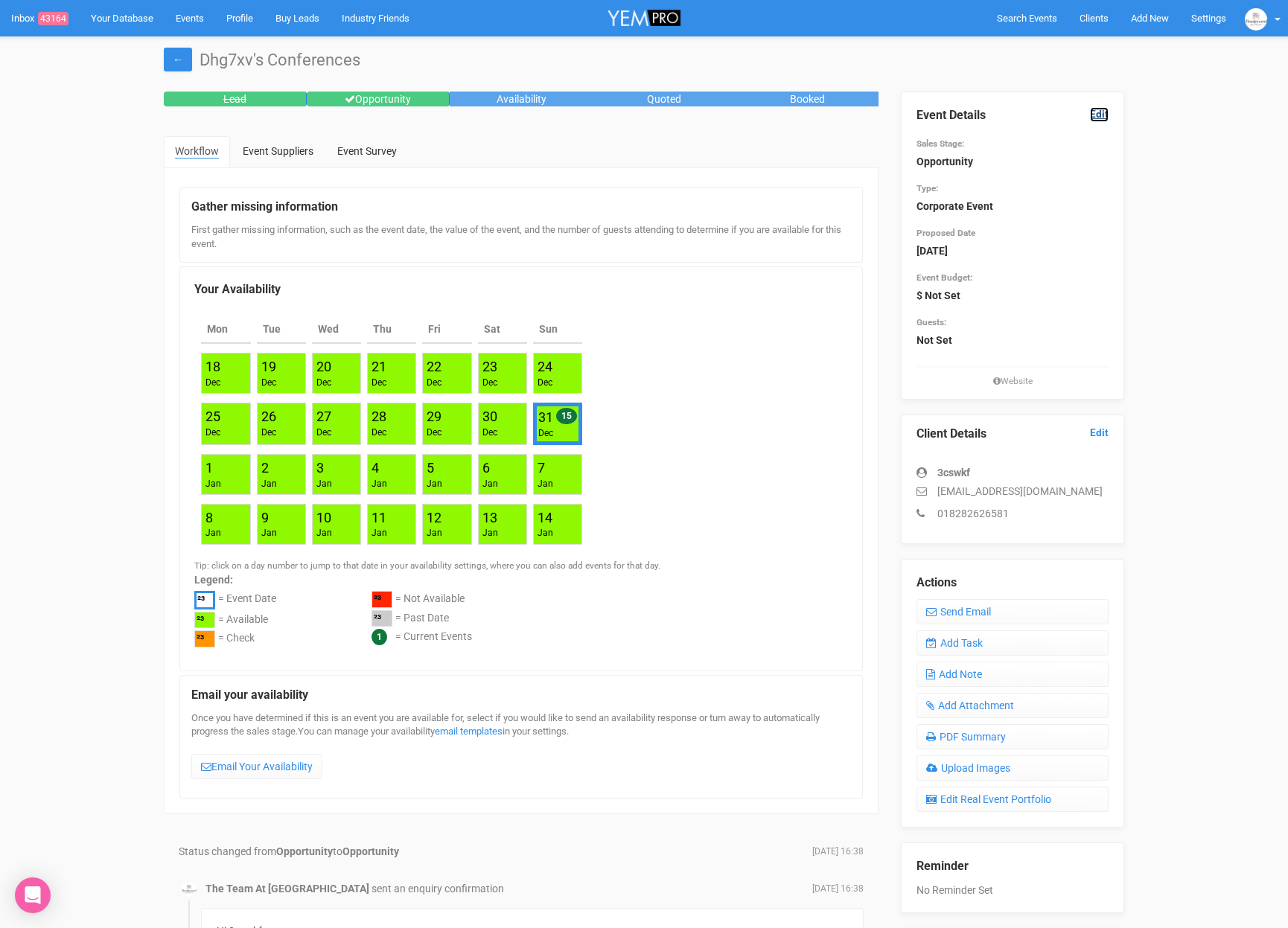
click at [1098, 114] on link "Edit" at bounding box center [1098, 114] width 19 height 14
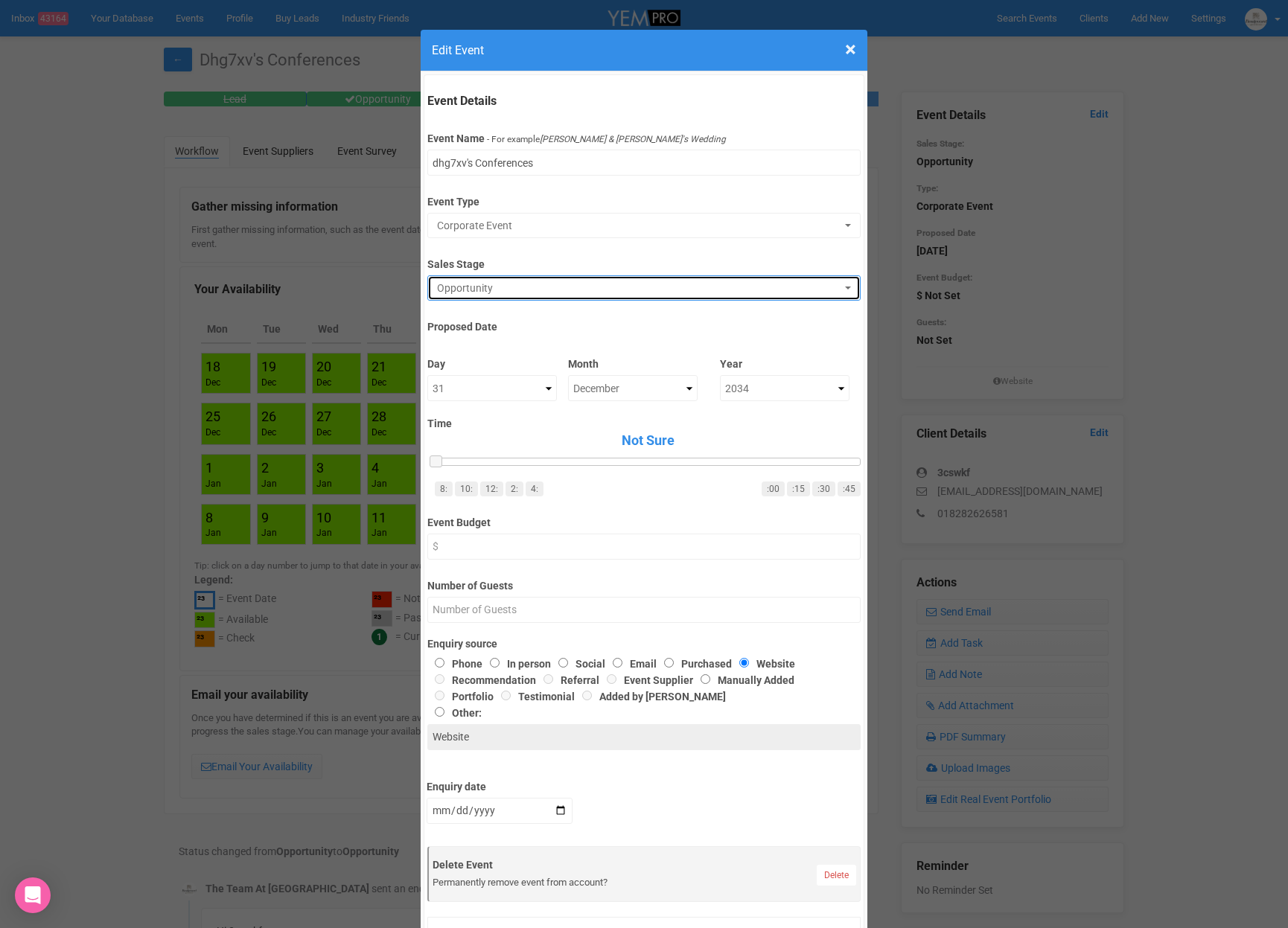
drag, startPoint x: 559, startPoint y: 300, endPoint x: 551, endPoint y: 314, distance: 16.1
click at [559, 300] on button "Opportunity" at bounding box center [644, 288] width 433 height 26
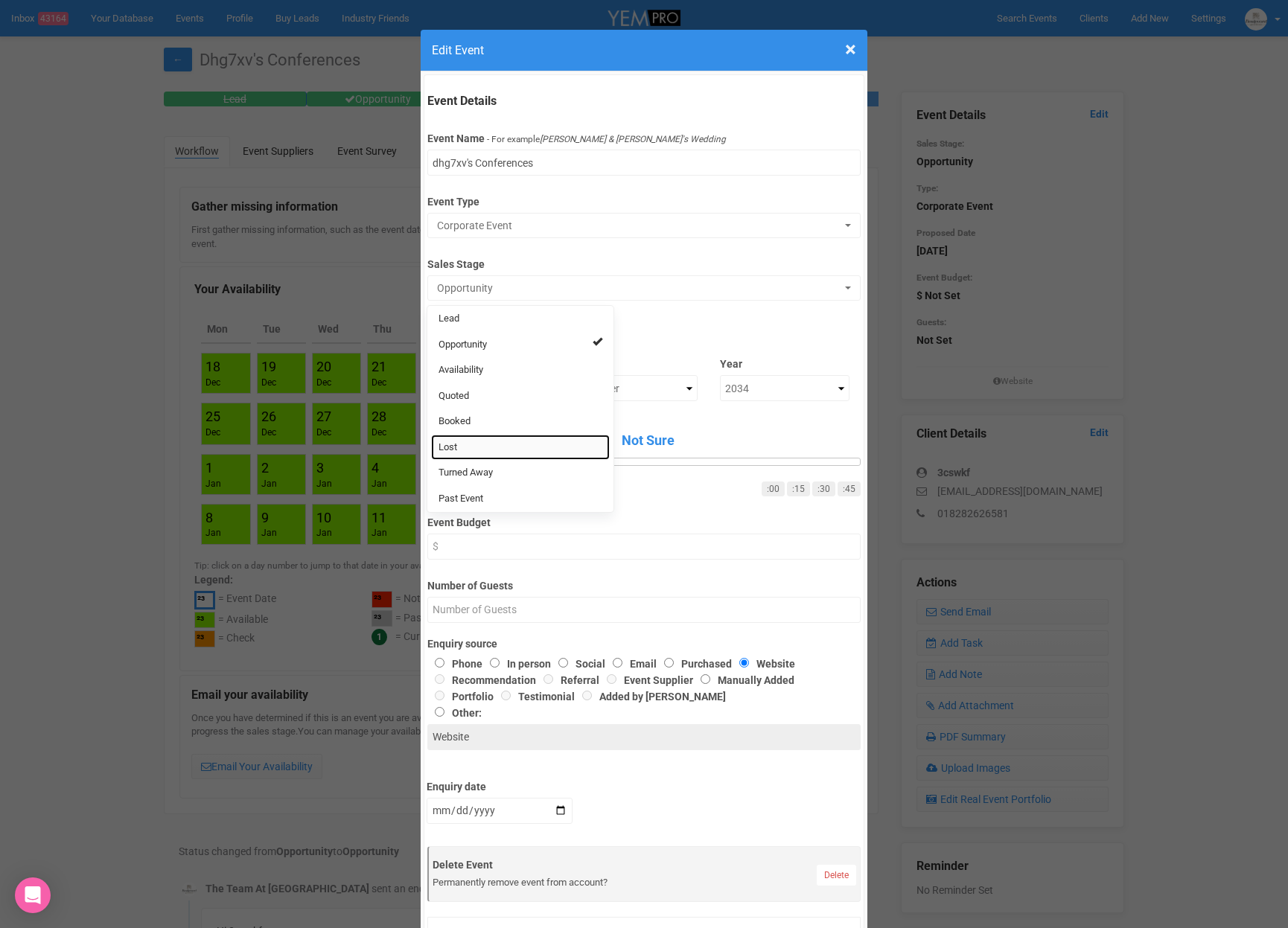
click at [499, 448] on link "Lost" at bounding box center [520, 447] width 179 height 26
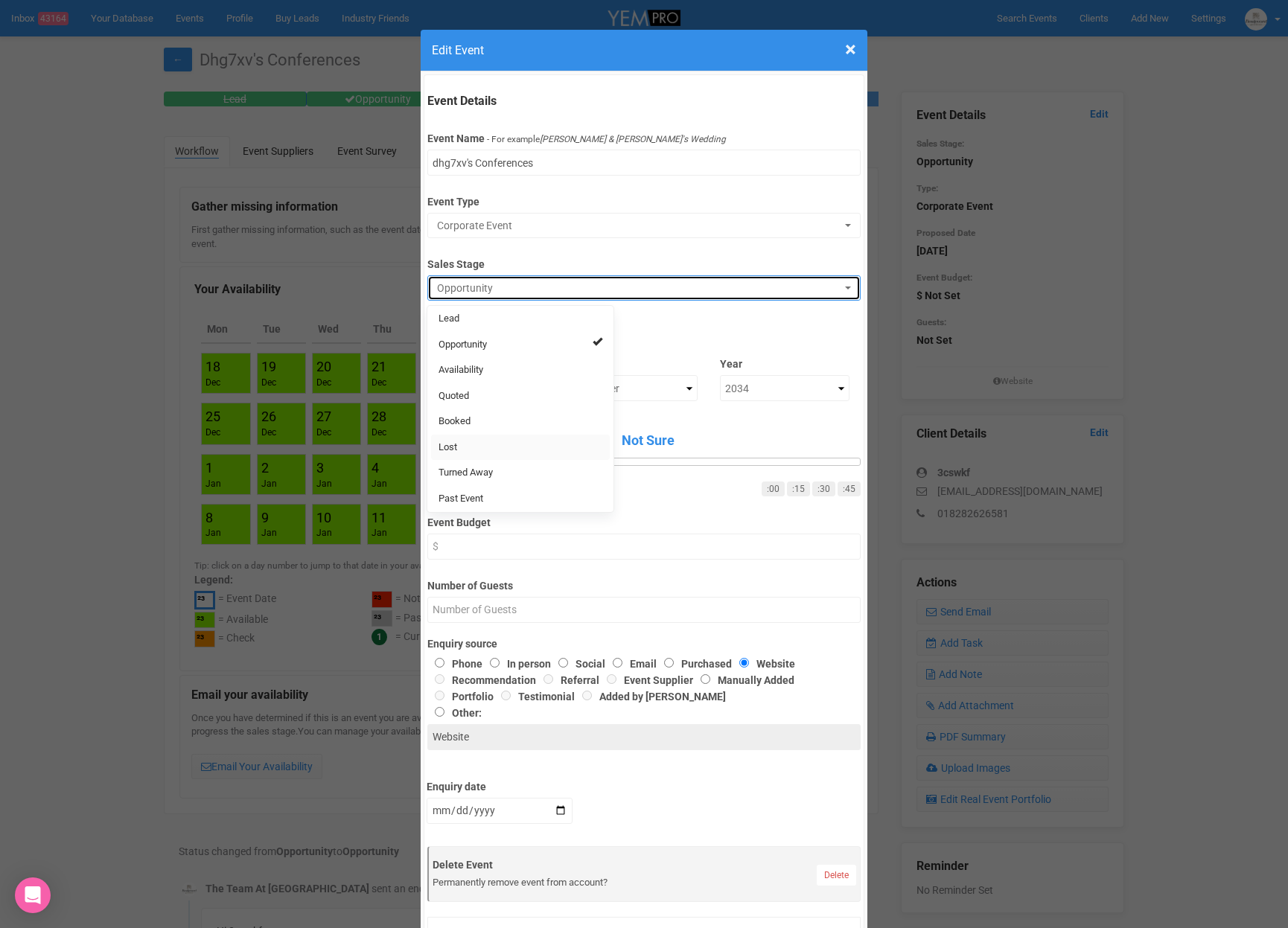
select select "10"
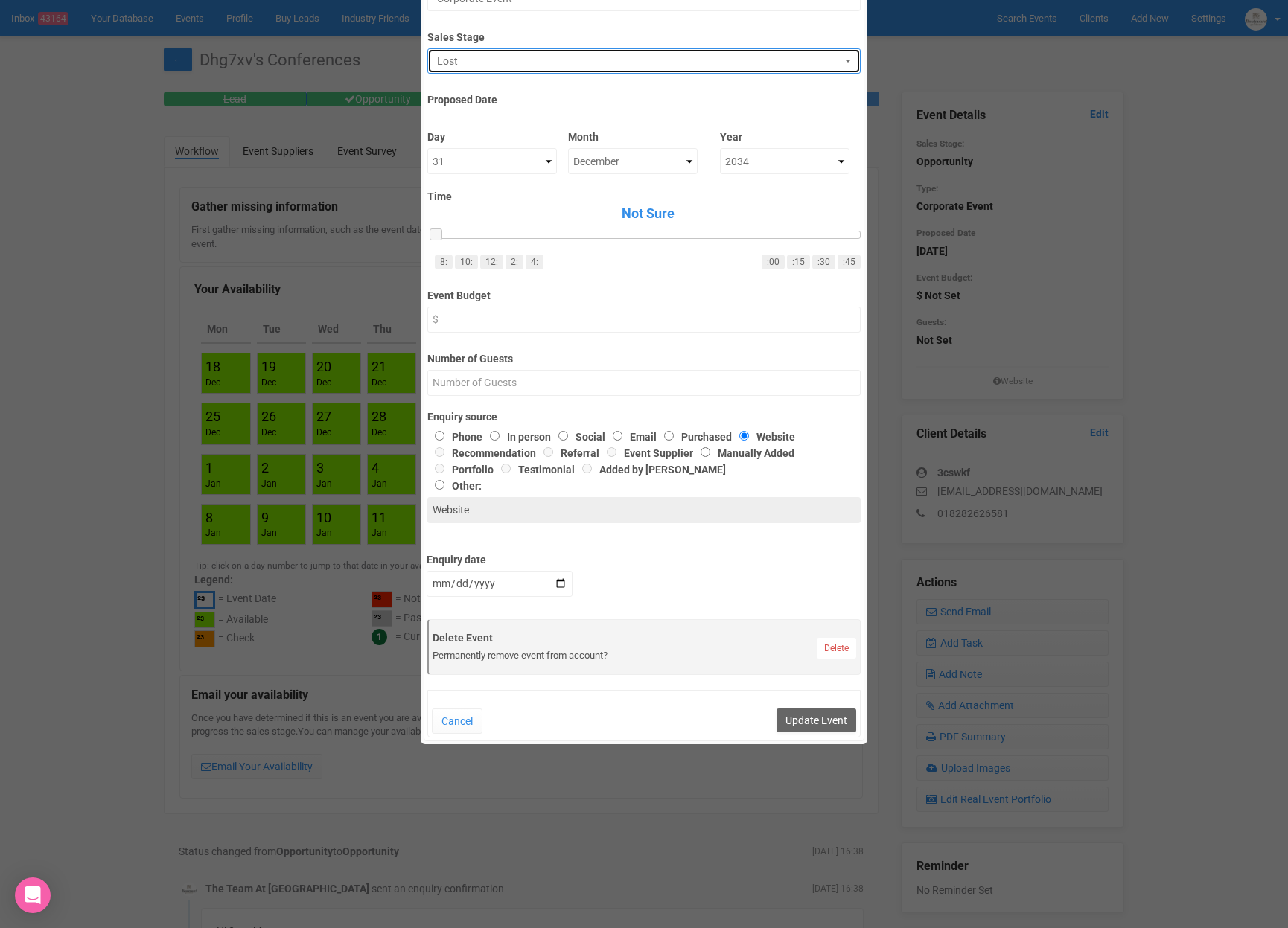
scroll to position [230, 0]
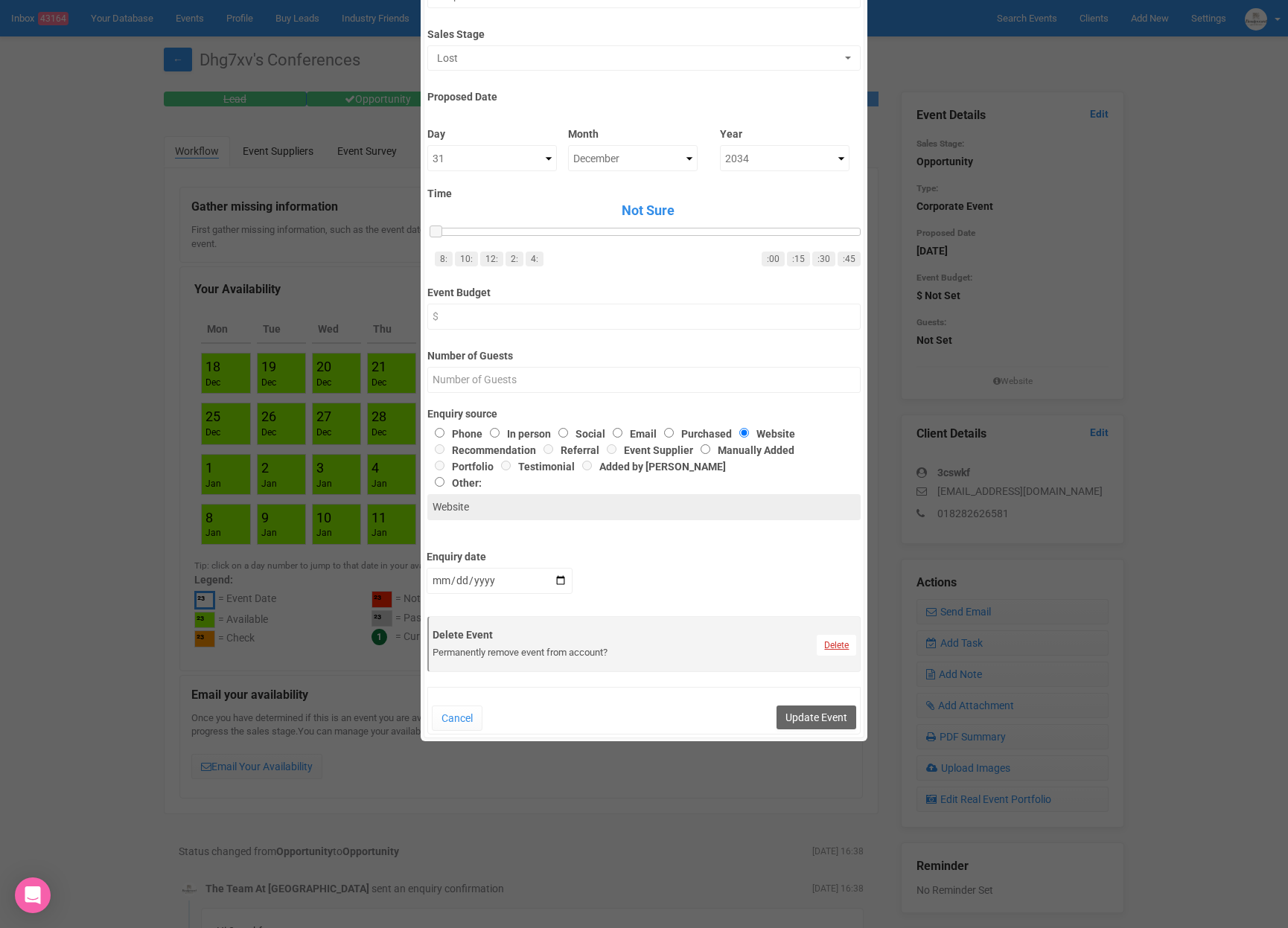
click at [844, 643] on link "Delete" at bounding box center [836, 645] width 40 height 21
click at [847, 615] on link "Confirm" at bounding box center [847, 610] width 46 height 21
click at [819, 722] on button "Update Event" at bounding box center [816, 717] width 80 height 24
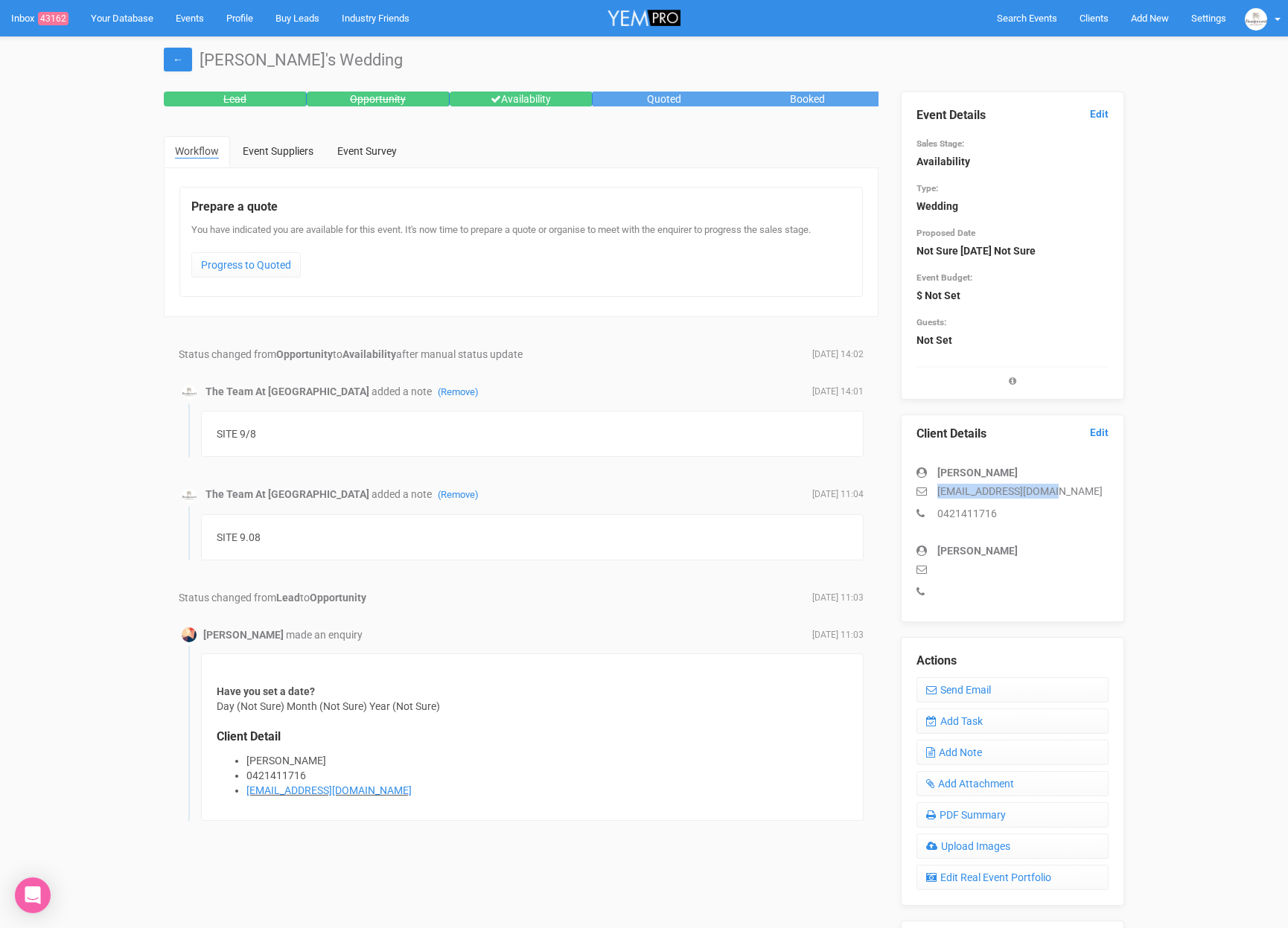
drag, startPoint x: 1064, startPoint y: 487, endPoint x: 936, endPoint y: 495, distance: 128.2
click at [936, 495] on p "[EMAIL_ADDRESS][DOMAIN_NAME]" at bounding box center [1012, 491] width 192 height 15
copy p "[EMAIL_ADDRESS][DOMAIN_NAME]"
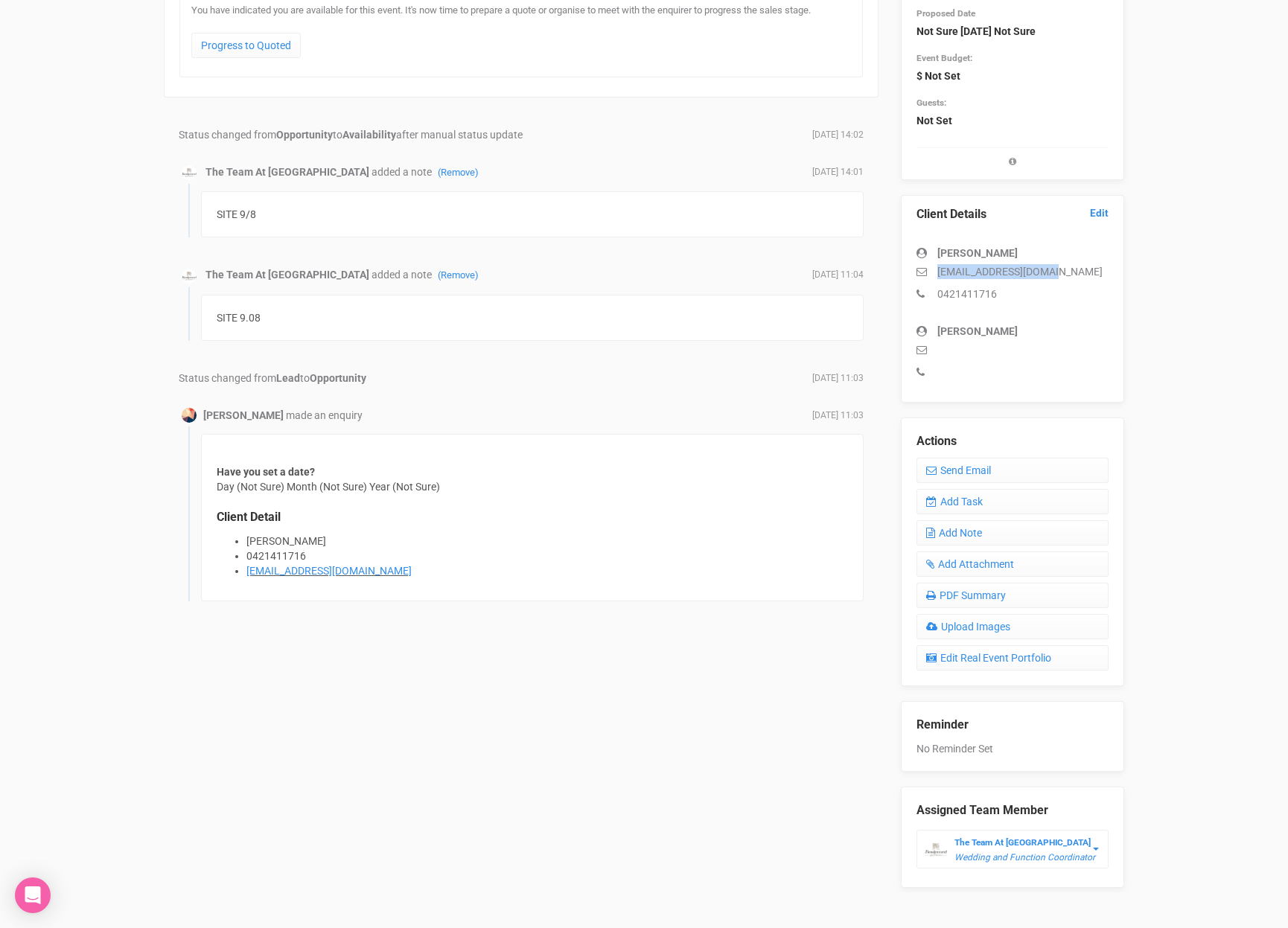
scroll to position [247, 0]
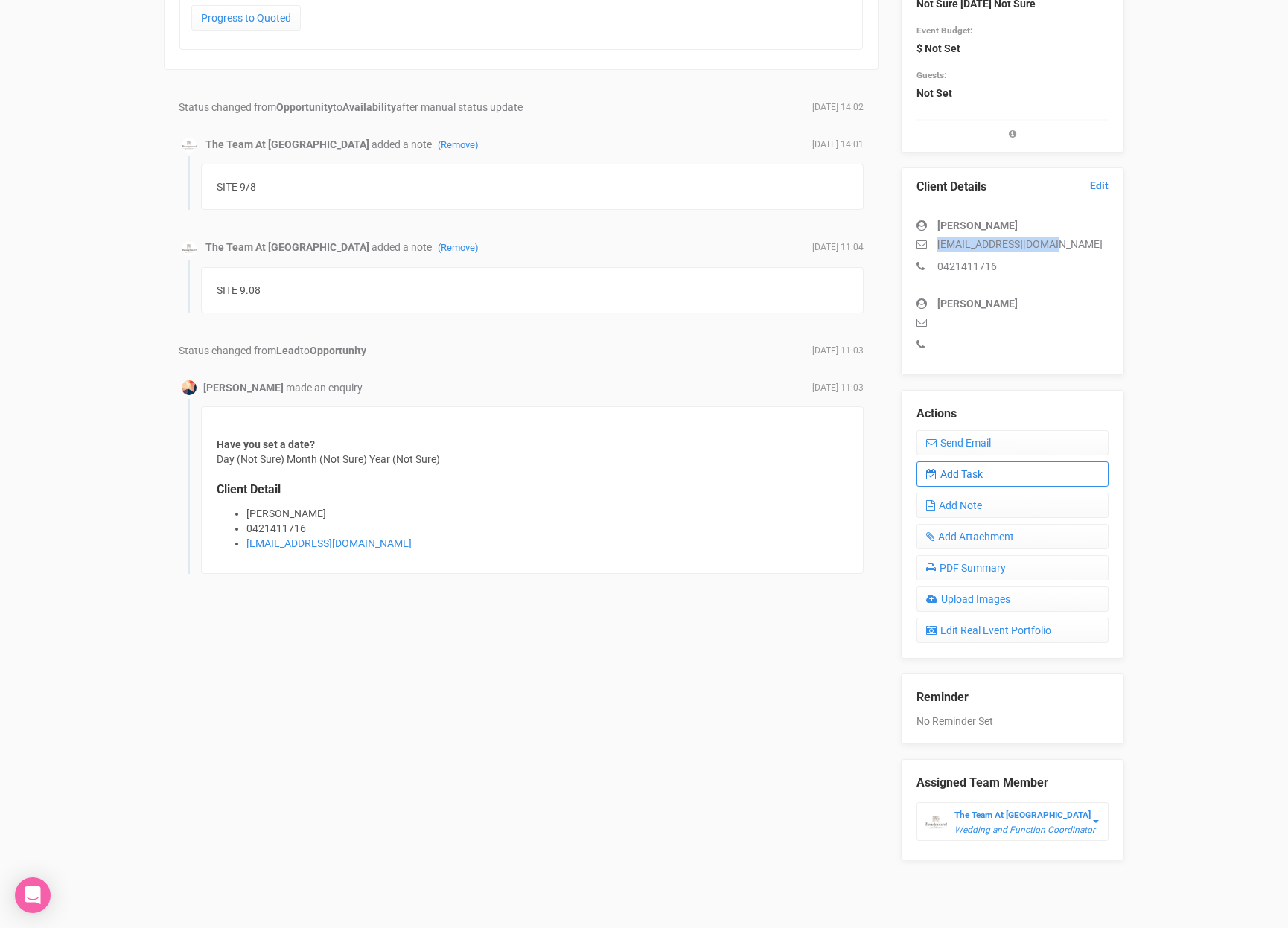
click at [993, 474] on link "Add Task" at bounding box center [1012, 474] width 192 height 26
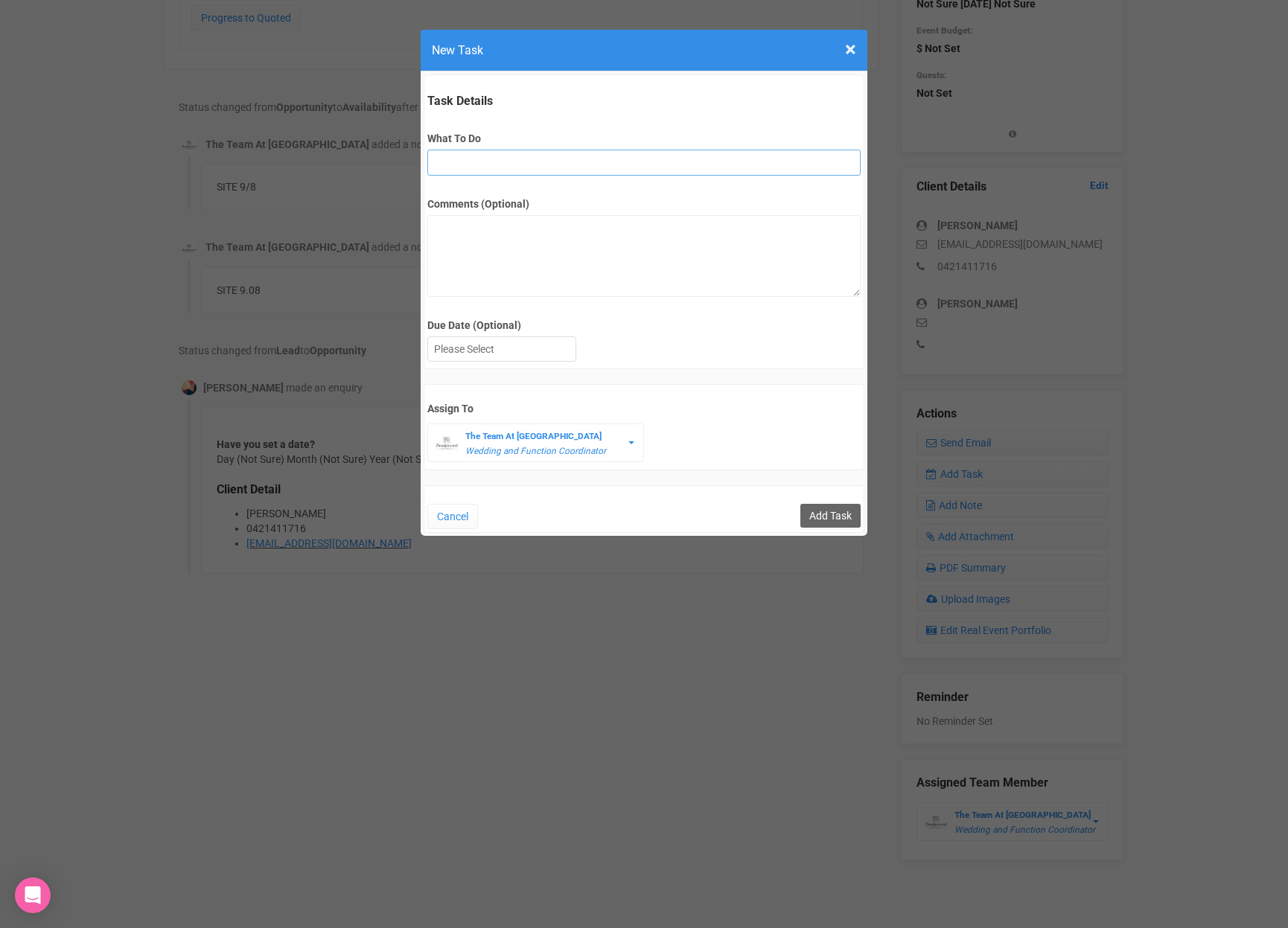
click at [532, 158] on input "What To Do" at bounding box center [644, 162] width 433 height 26
type input "3rd final fu"
click at [541, 355] on div at bounding box center [502, 349] width 147 height 25
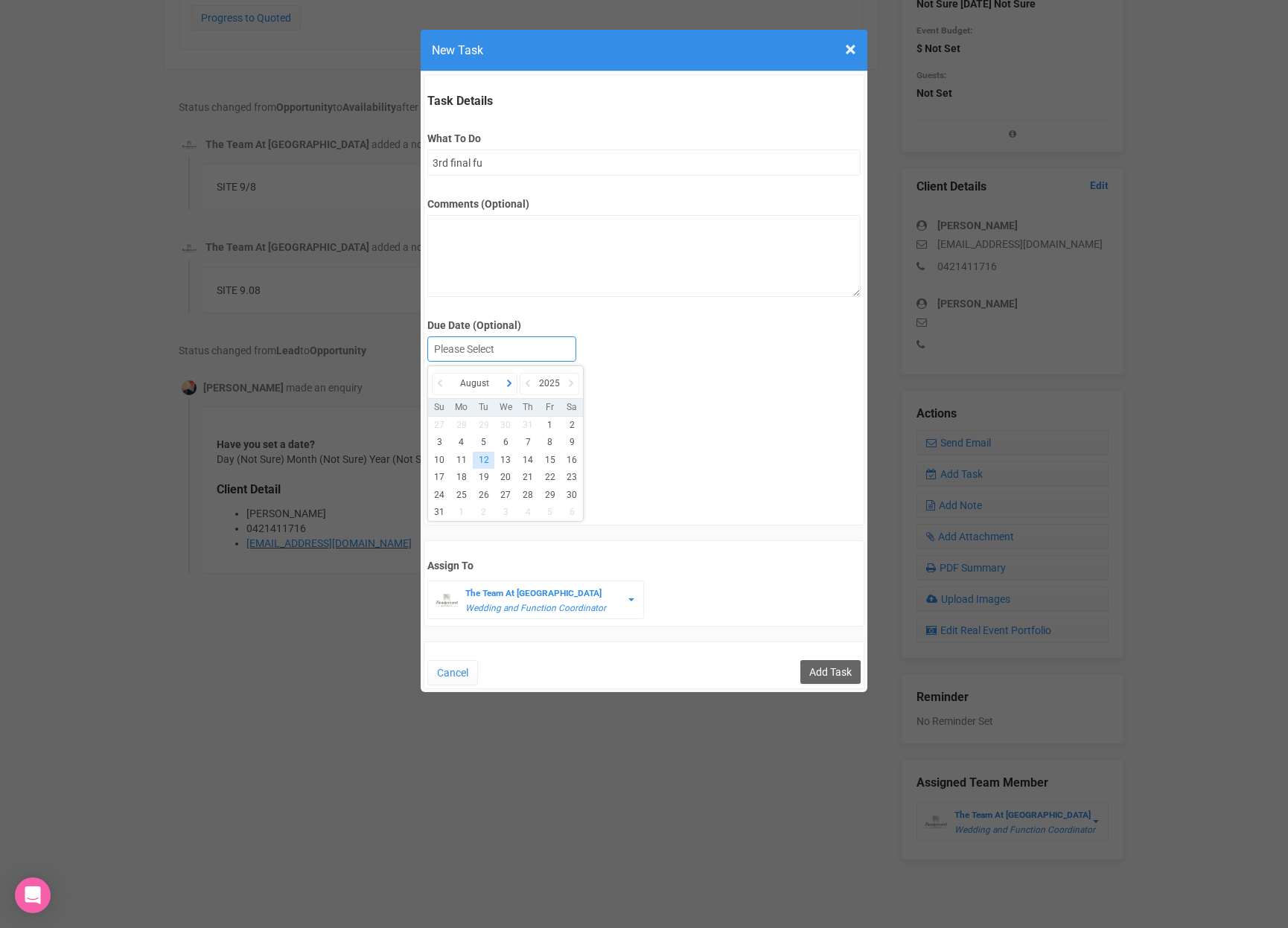
click at [512, 388] on icon at bounding box center [509, 384] width 15 height 21
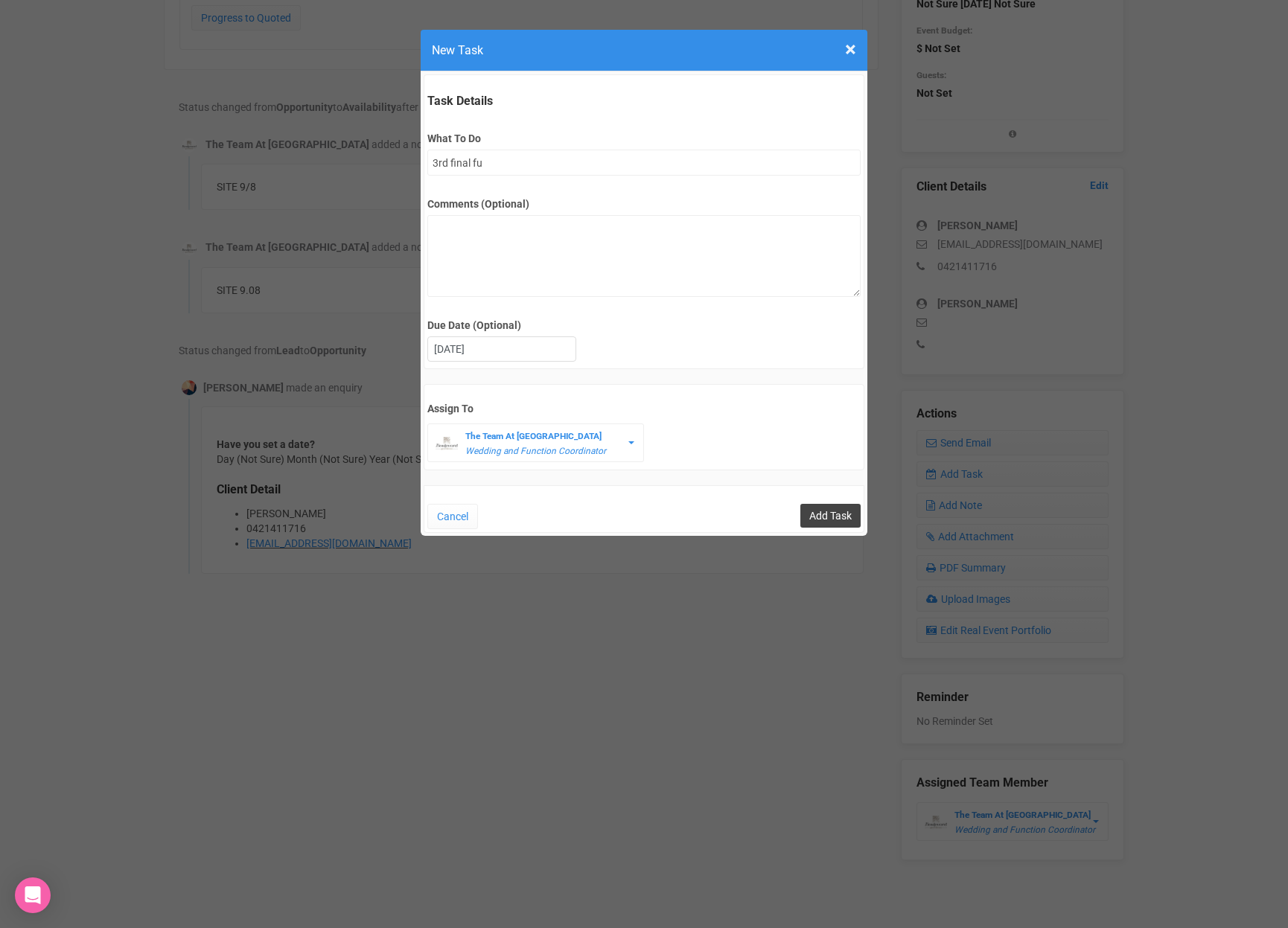
click at [843, 519] on input "Add Task" at bounding box center [831, 515] width 60 height 24
type input "Save"
